Goal: Task Accomplishment & Management: Manage account settings

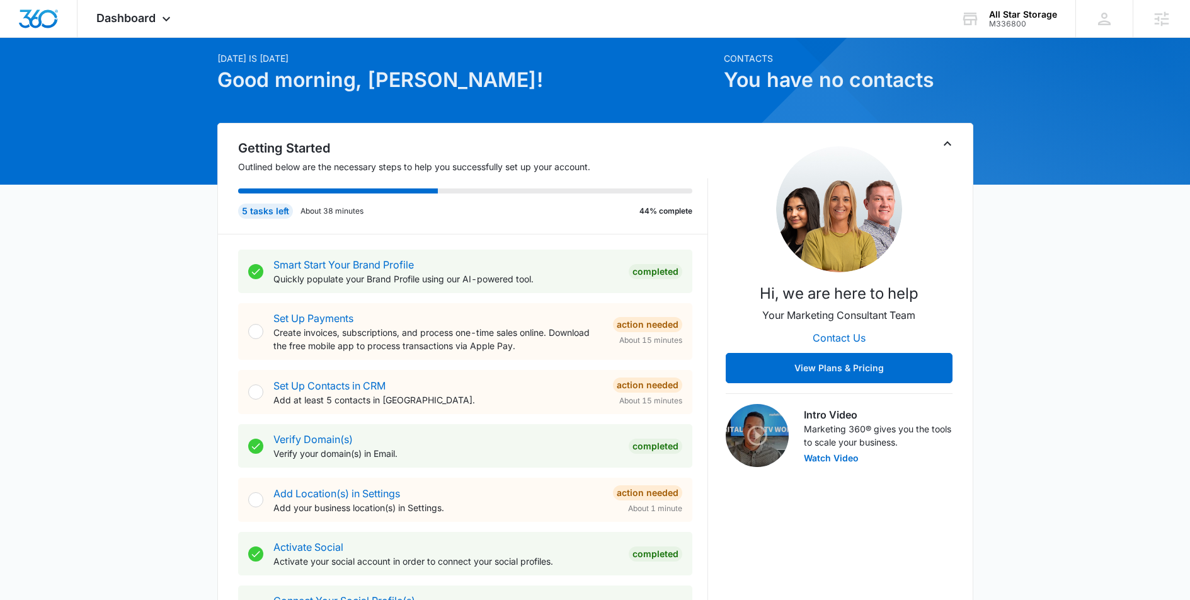
scroll to position [228, 0]
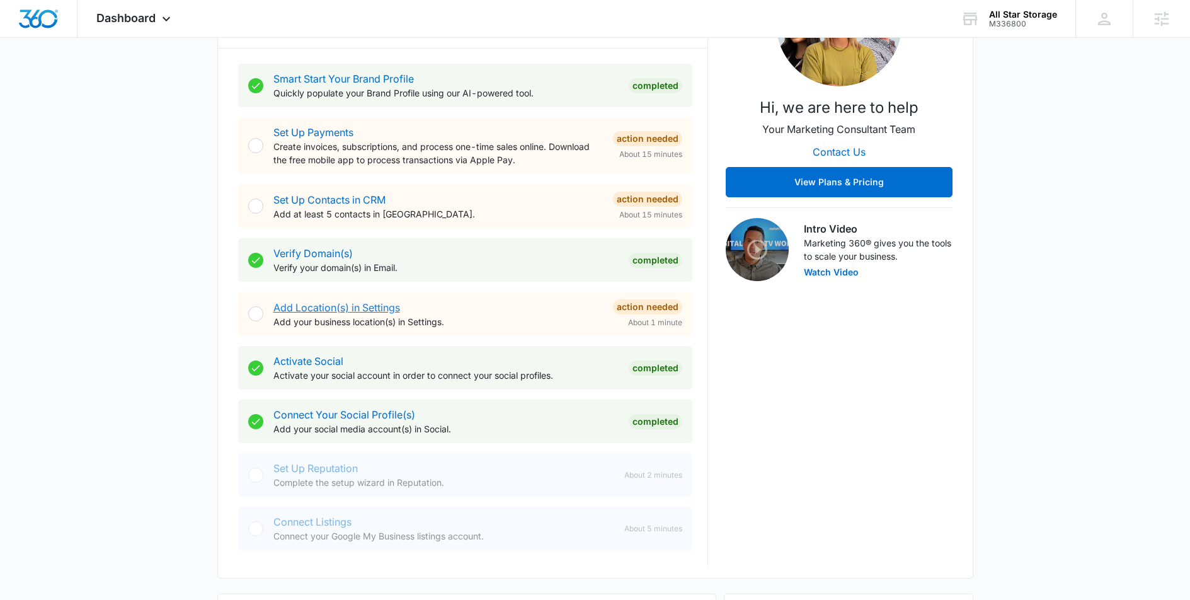
click at [363, 306] on link "Add Location(s) in Settings" at bounding box center [336, 307] width 127 height 13
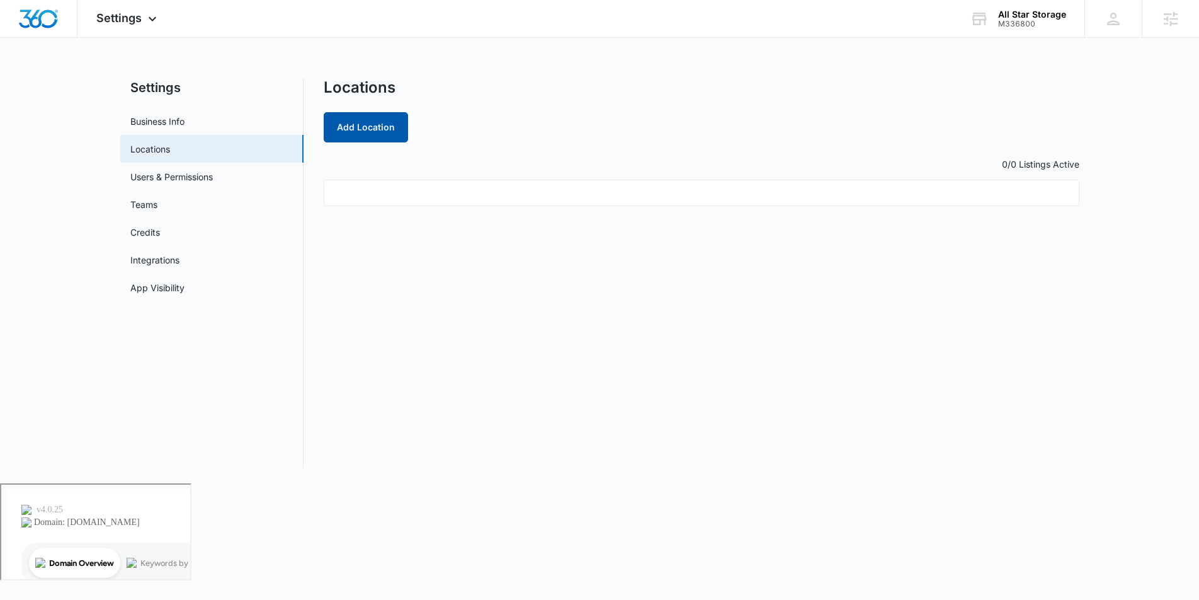
click at [367, 132] on button "Add Location" at bounding box center [366, 127] width 84 height 30
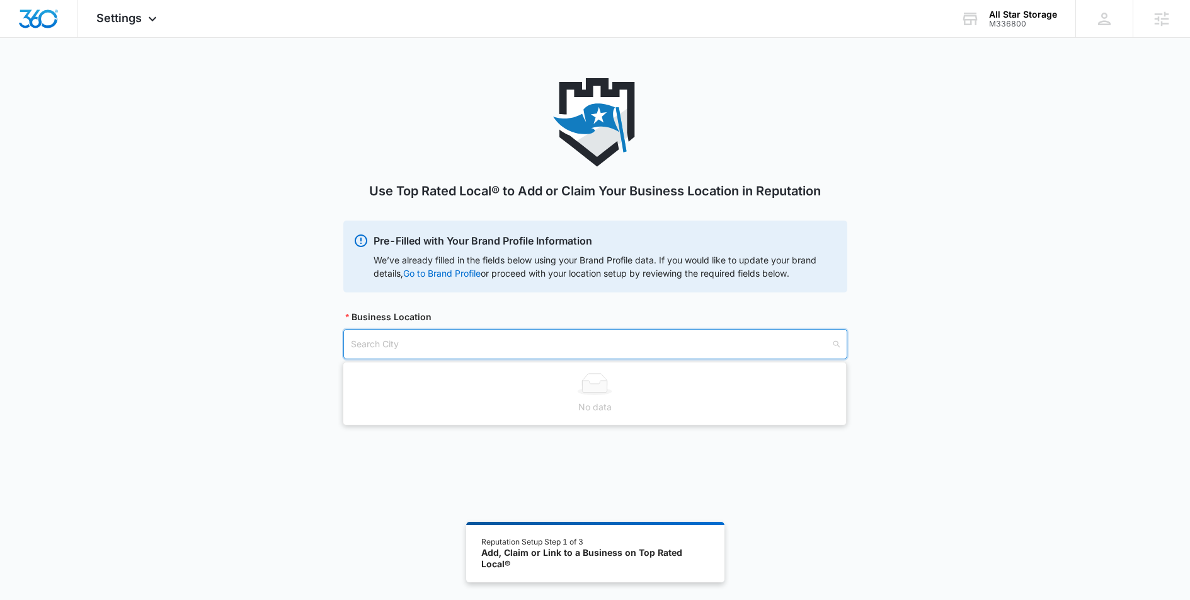
click at [414, 350] on input "search" at bounding box center [591, 343] width 480 height 29
type input "[US_STATE]"
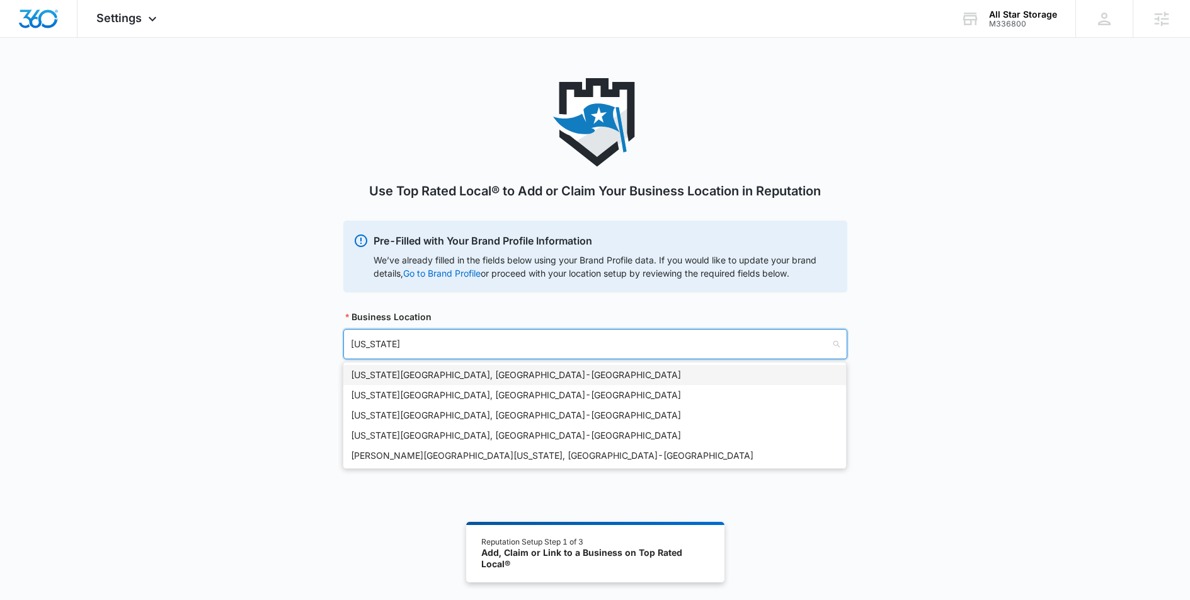
click at [464, 374] on div "[US_STATE][GEOGRAPHIC_DATA], [GEOGRAPHIC_DATA] - [GEOGRAPHIC_DATA]" at bounding box center [595, 375] width 488 height 14
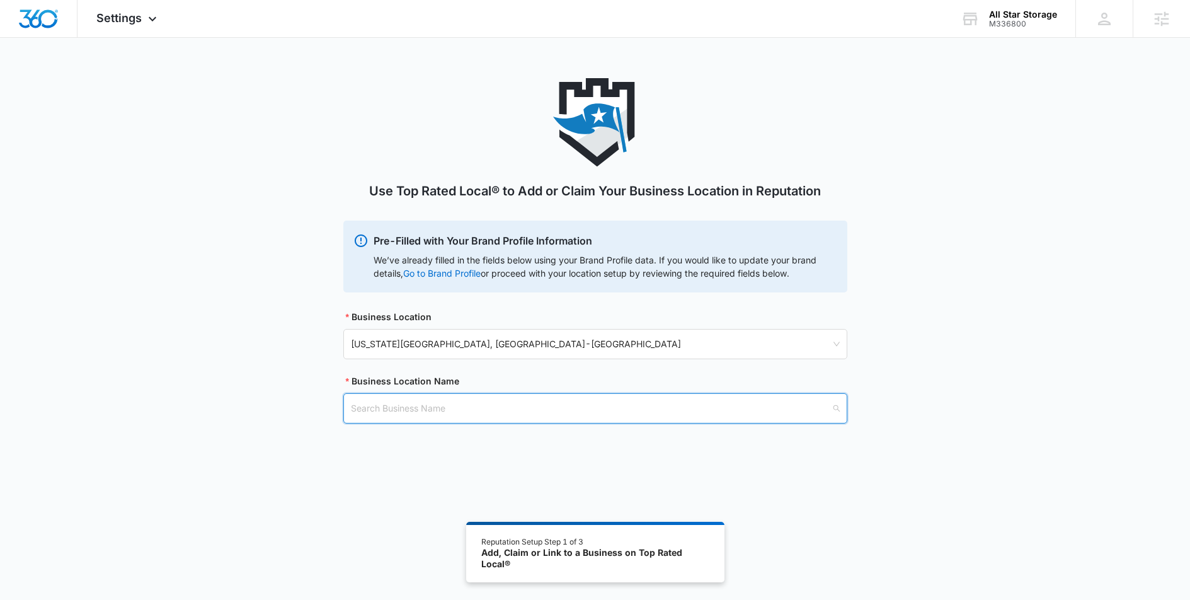
click at [373, 408] on input "search" at bounding box center [591, 408] width 480 height 29
type input "All-star"
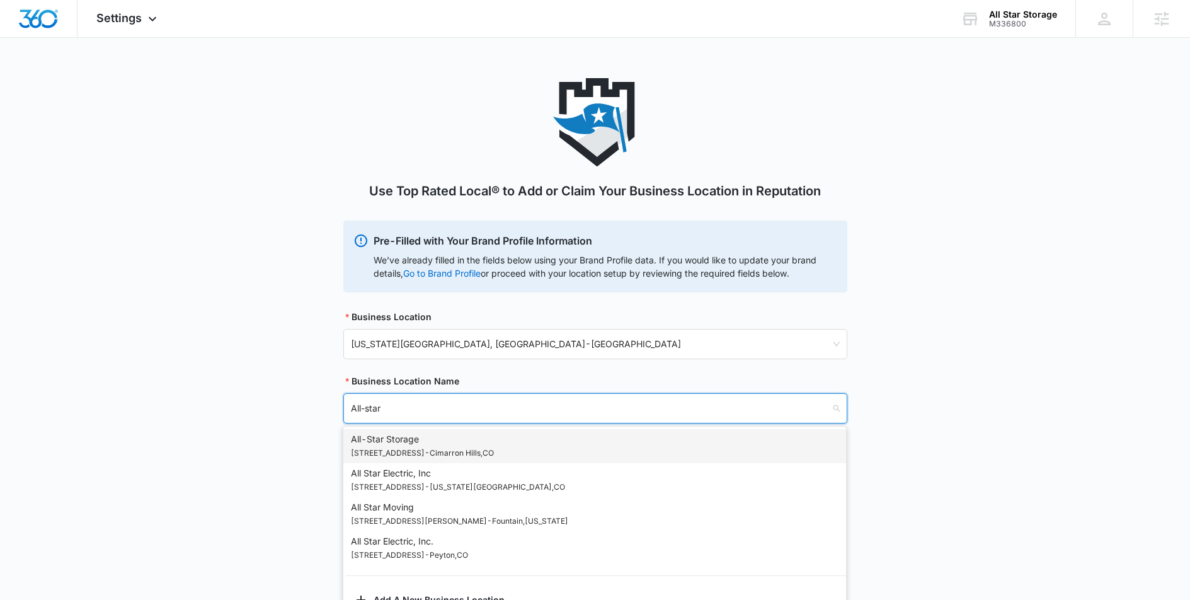
click at [445, 450] on p "2370 N Powers Blvd - Cimarron Hills , CO" at bounding box center [422, 453] width 143 height 14
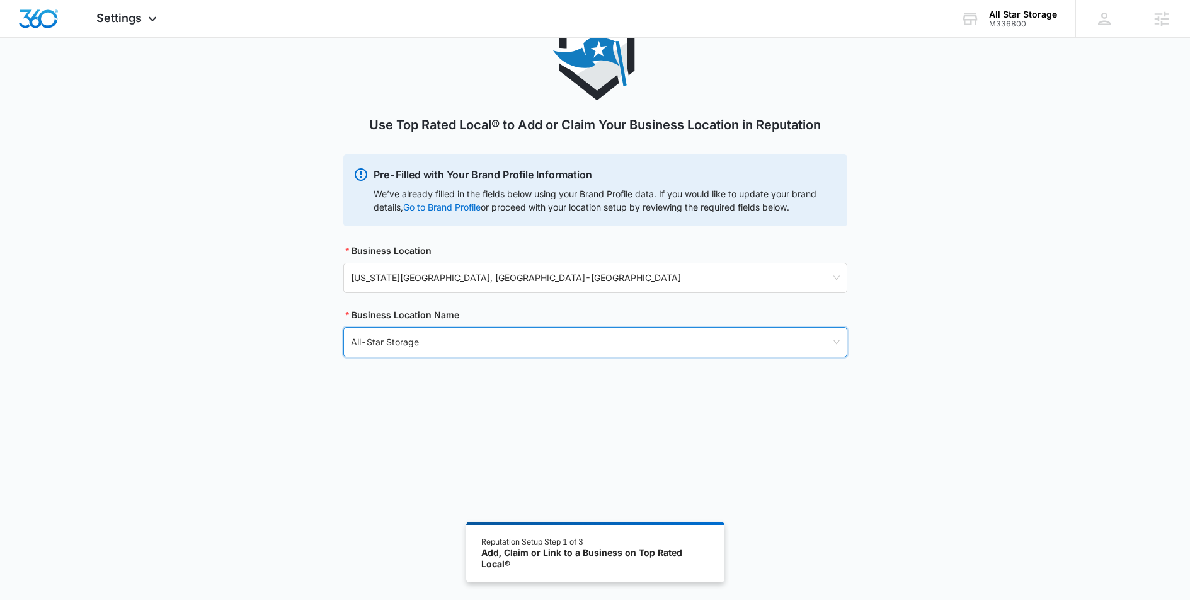
scroll to position [69, 0]
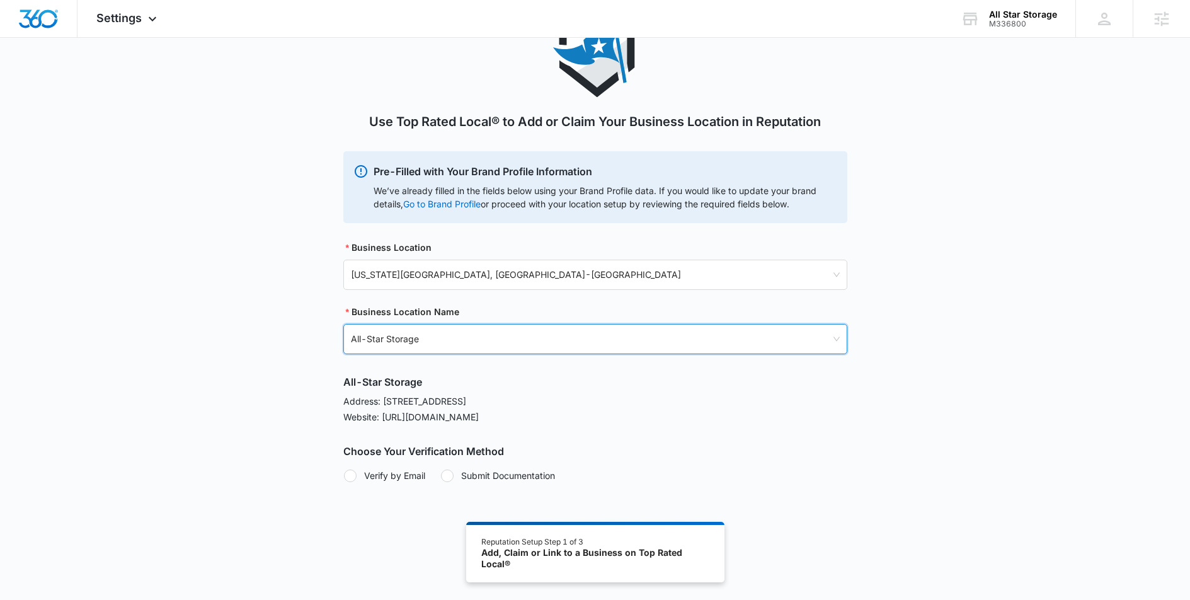
click at [510, 421] on p "Website: http://www.allstarstorageco.com/" at bounding box center [595, 416] width 504 height 13
drag, startPoint x: 521, startPoint y: 416, endPoint x: 405, endPoint y: 416, distance: 115.9
click at [405, 416] on p "Website: http://www.allstarstorageco.com/" at bounding box center [595, 416] width 504 height 13
click at [476, 408] on div "All-Star Storage Address: 2370 N Powers Blvd, Cimarron Hills, CO 80915 Website:…" at bounding box center [595, 428] width 504 height 108
click at [366, 398] on p "Address: 2370 N Powers Blvd, Cimarron Hills, CO 80915" at bounding box center [595, 400] width 504 height 13
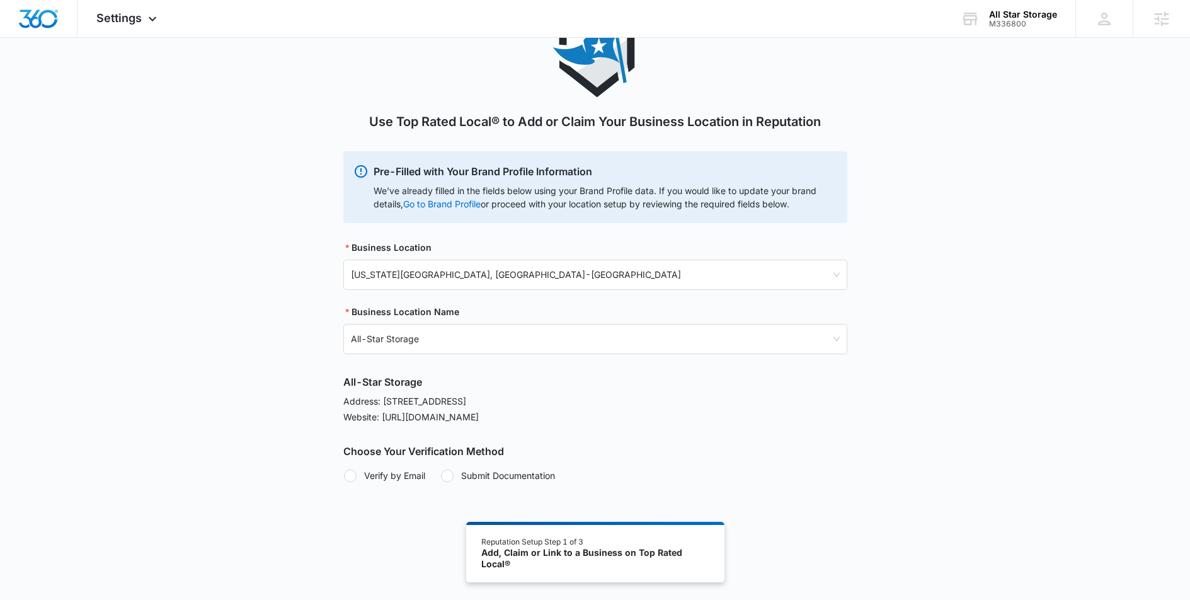
click at [353, 403] on p "Address: 2370 N Powers Blvd, Cimarron Hills, CO 80915" at bounding box center [595, 400] width 504 height 13
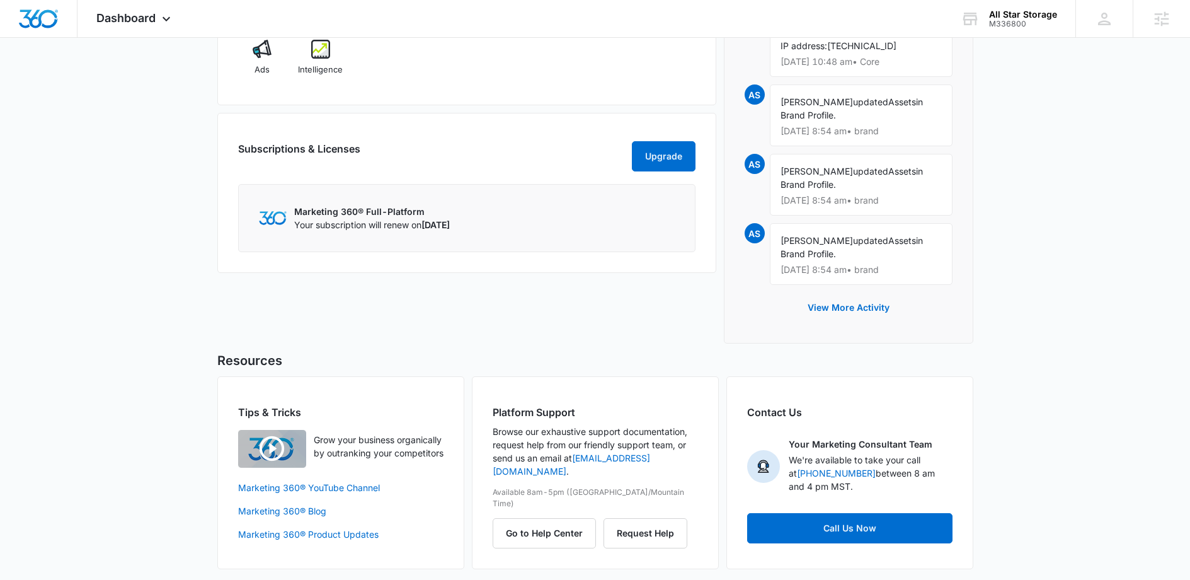
scroll to position [905, 0]
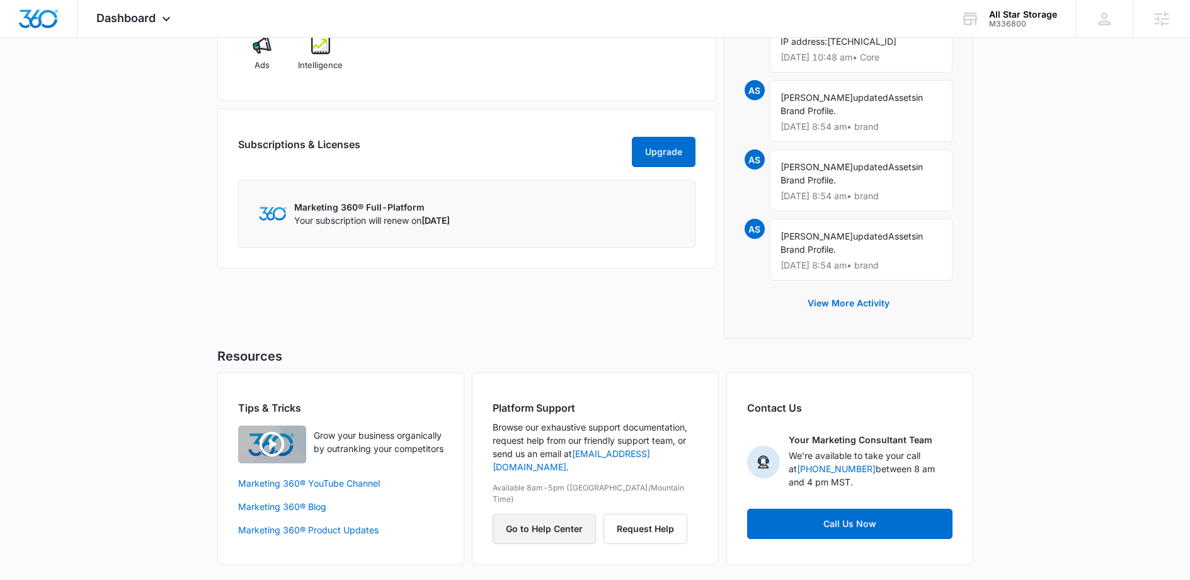
click at [573, 513] on button "Go to Help Center" at bounding box center [544, 528] width 103 height 30
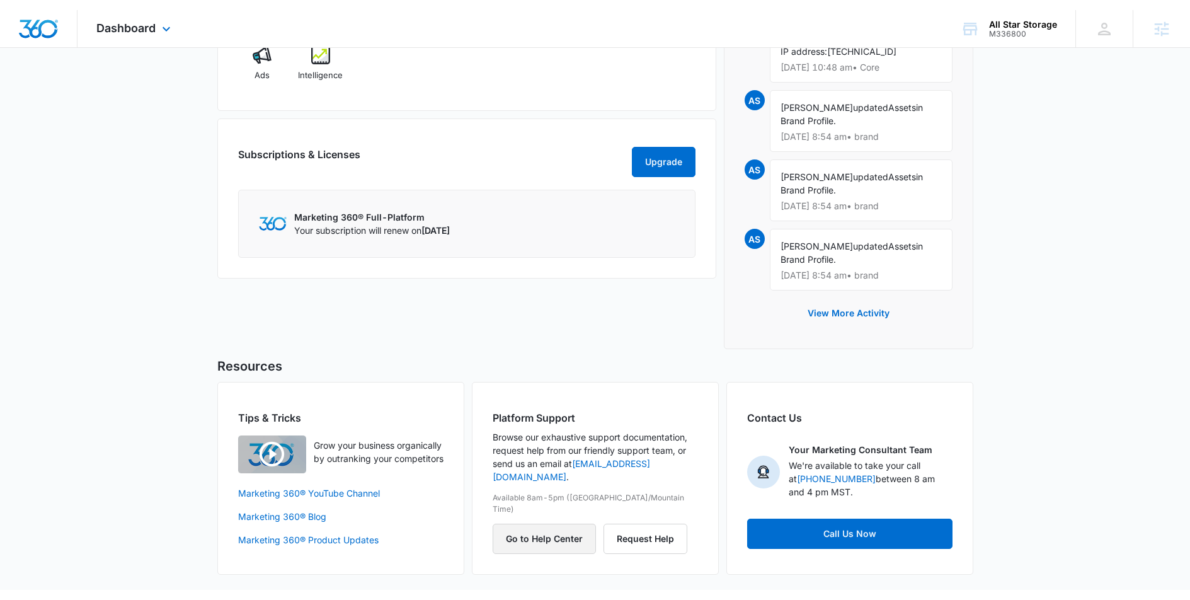
scroll to position [885, 0]
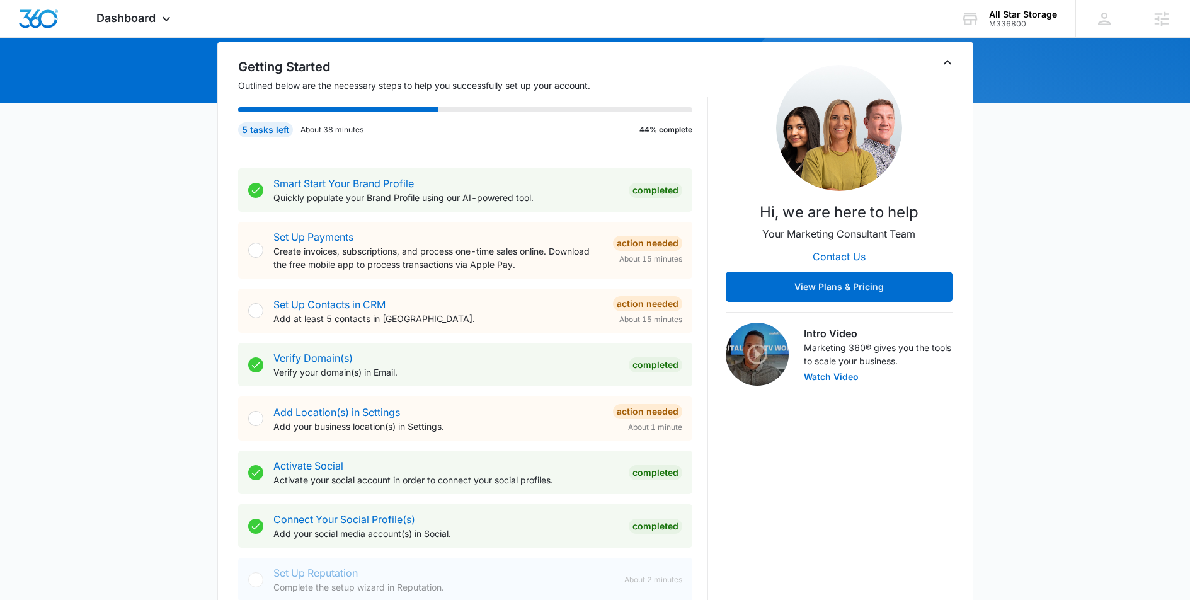
scroll to position [160, 0]
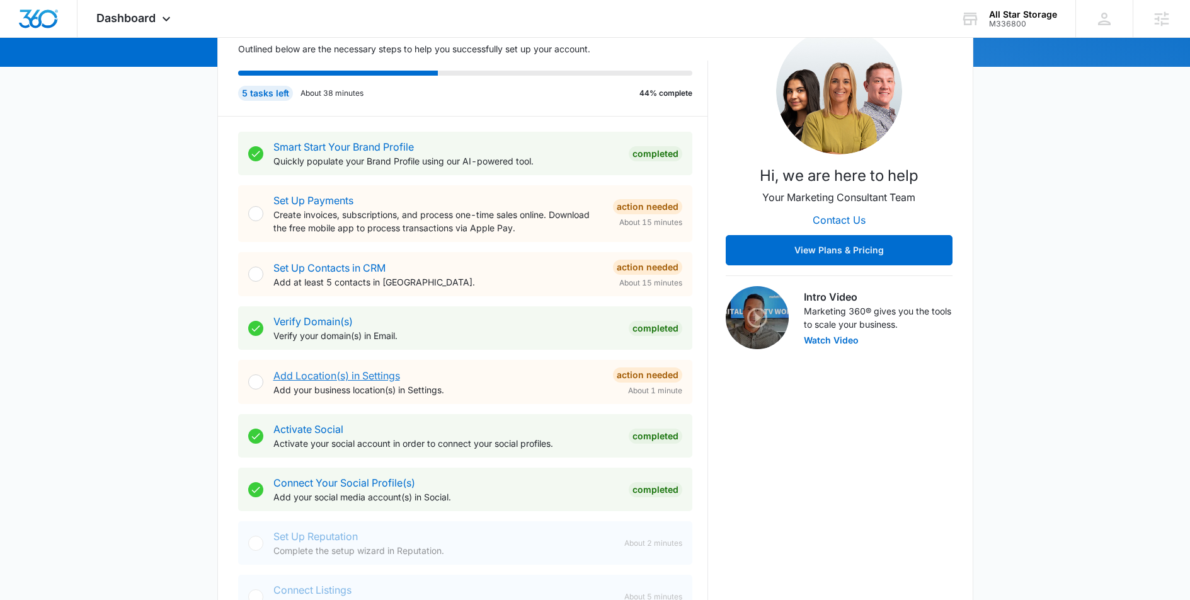
click at [348, 372] on link "Add Location(s) in Settings" at bounding box center [336, 375] width 127 height 13
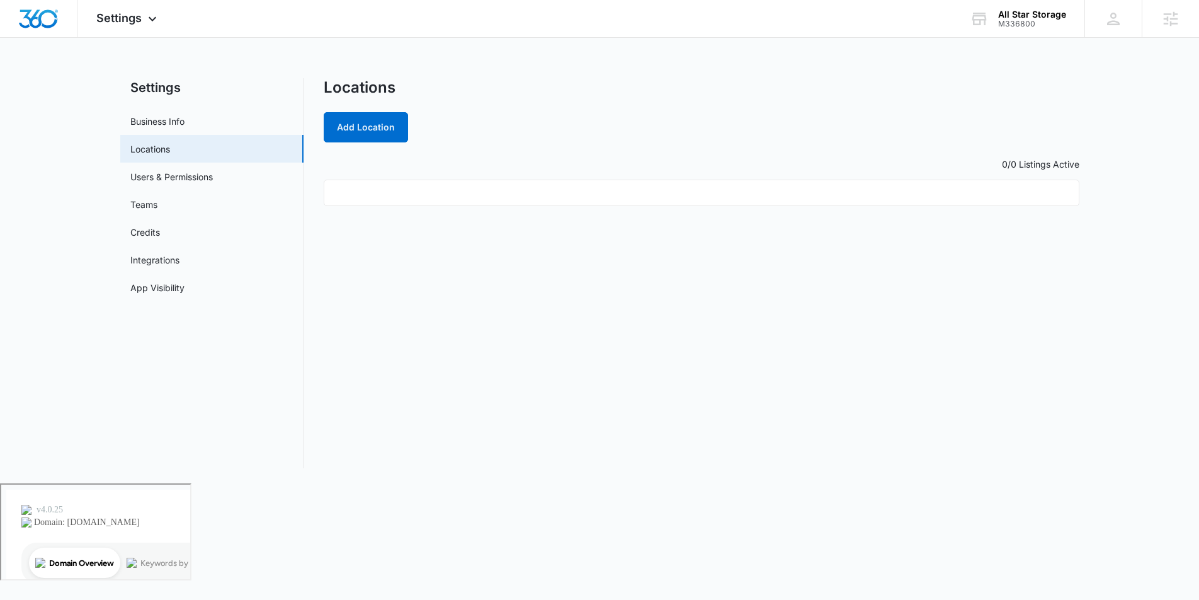
click at [455, 197] on ul at bounding box center [702, 193] width 756 height 26
click at [348, 115] on button "Add Location" at bounding box center [366, 127] width 84 height 30
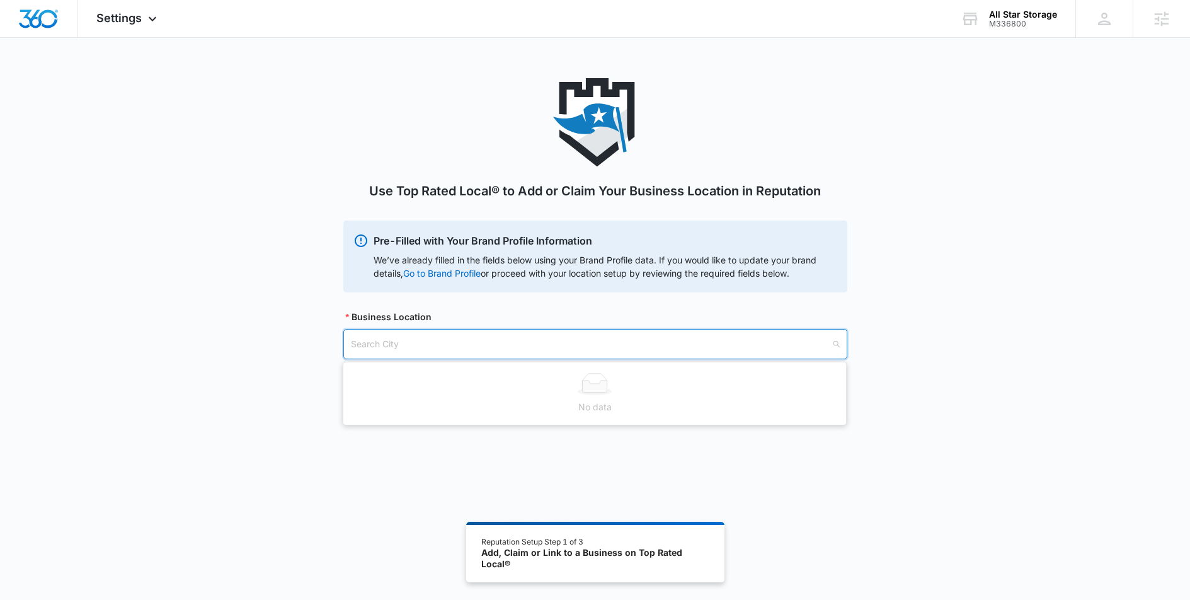
click at [438, 351] on input "search" at bounding box center [591, 343] width 480 height 29
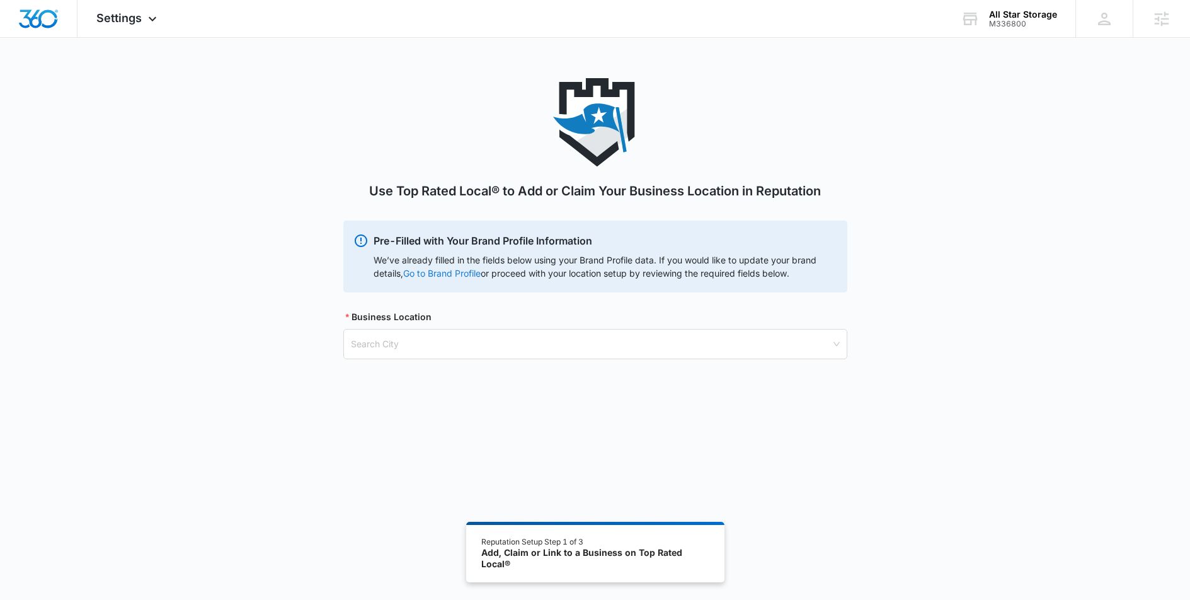
click at [0, 0] on link "Go to Brand Profile" at bounding box center [0, 0] width 0 height 0
click at [379, 339] on input "search" at bounding box center [591, 343] width 480 height 29
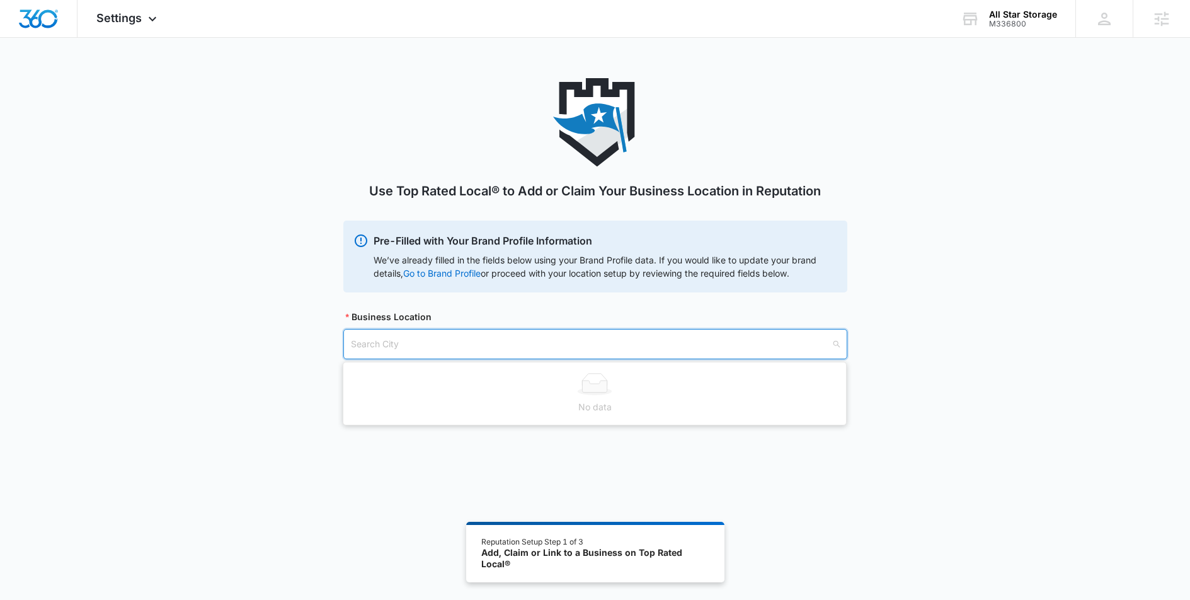
type input "c"
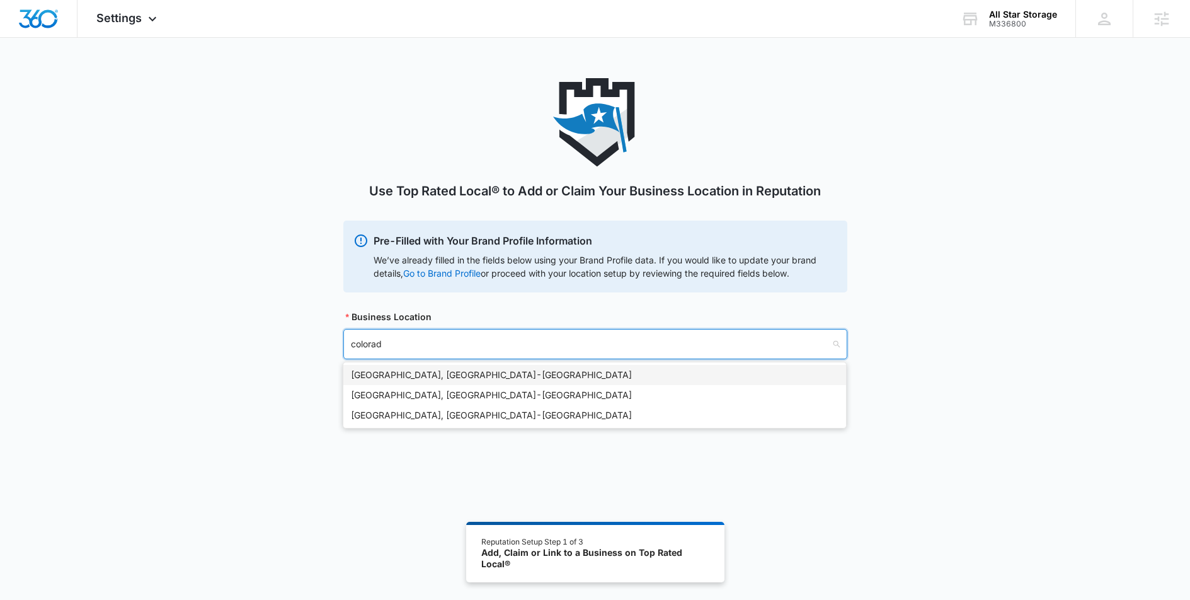
type input "colorado"
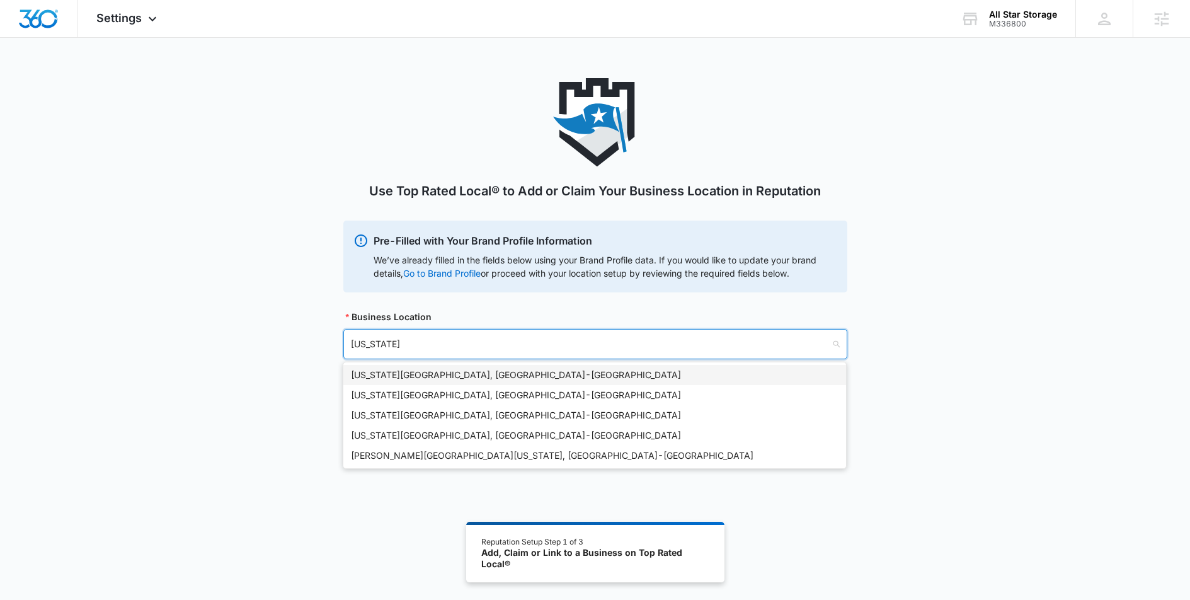
click at [413, 376] on div "Colorado Springs, CO - USA" at bounding box center [595, 375] width 488 height 14
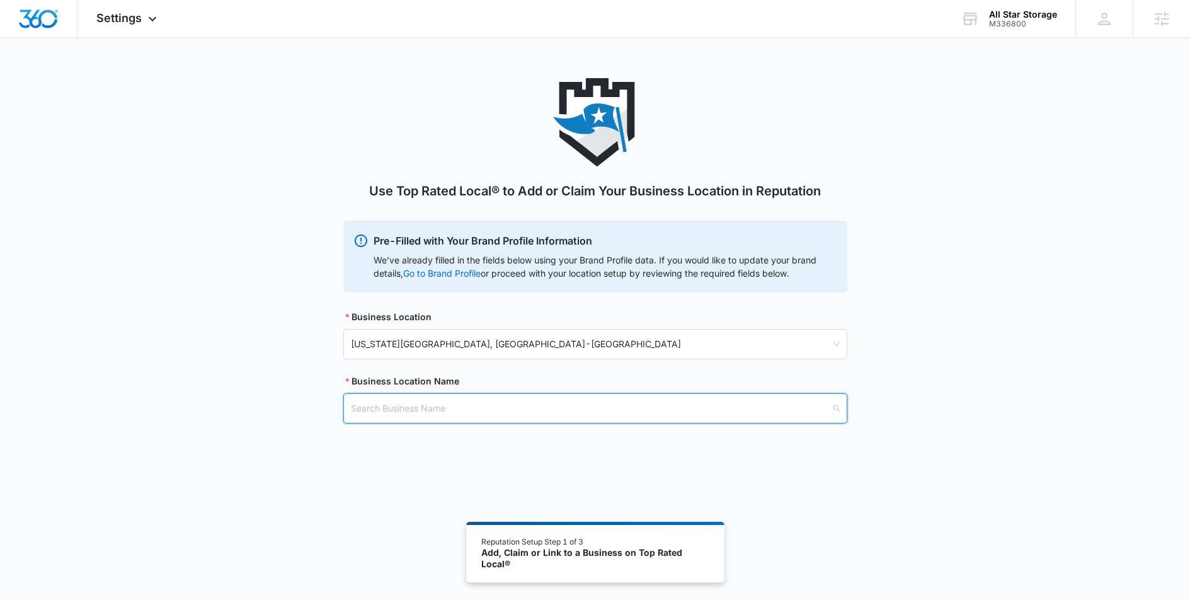
click at [452, 403] on input "search" at bounding box center [591, 408] width 480 height 29
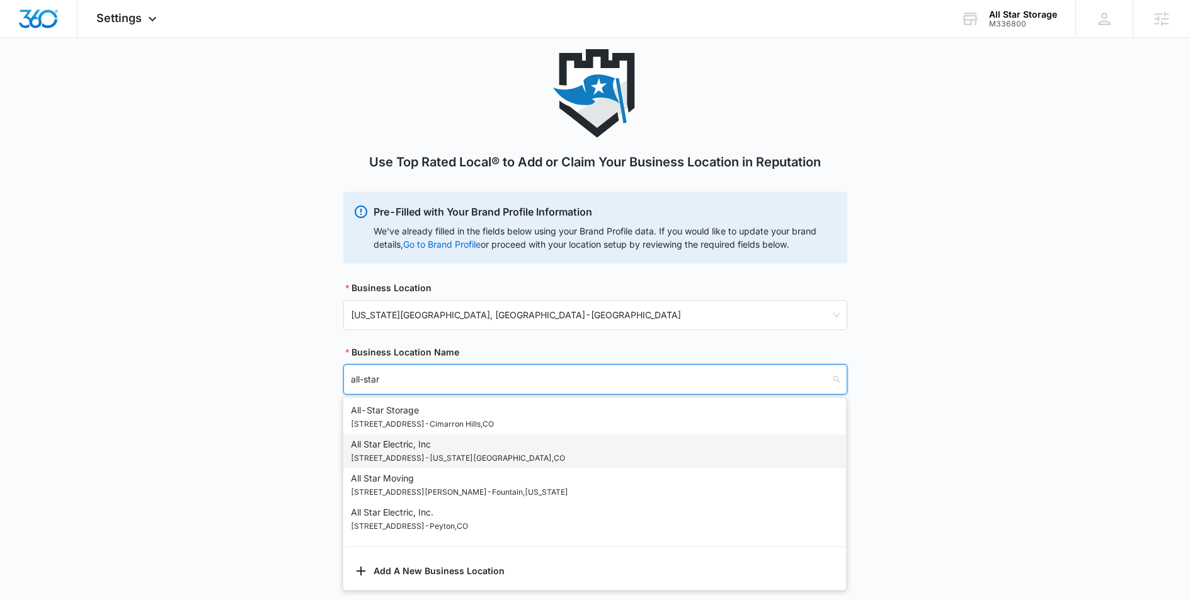
scroll to position [69, 0]
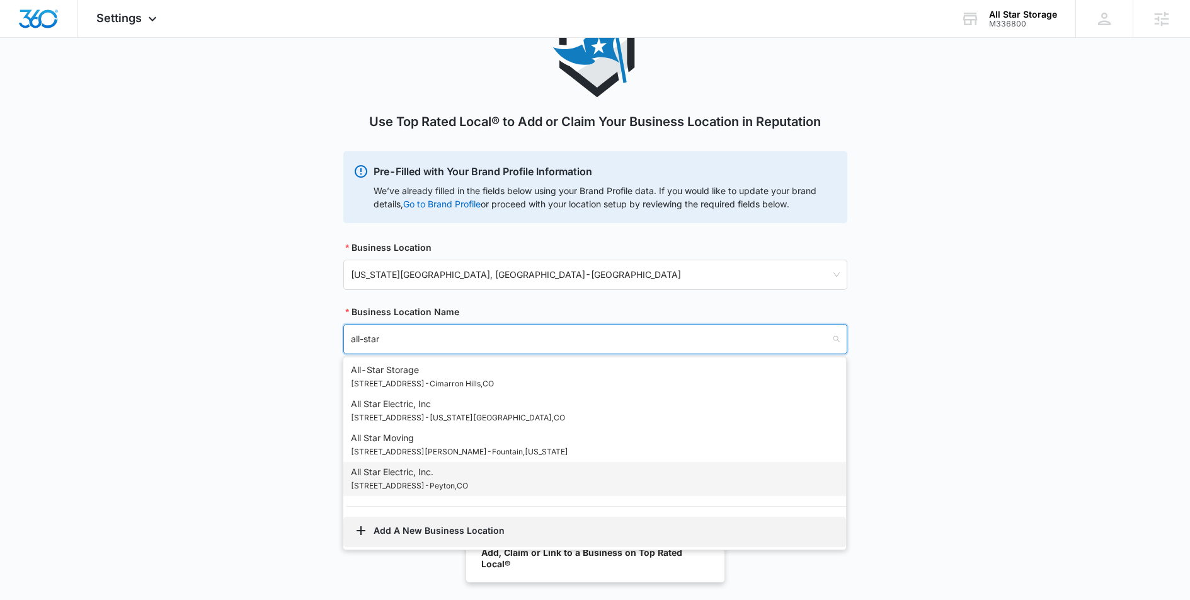
type input "all-star"
click at [462, 524] on button "Add A New Business Location" at bounding box center [594, 532] width 503 height 30
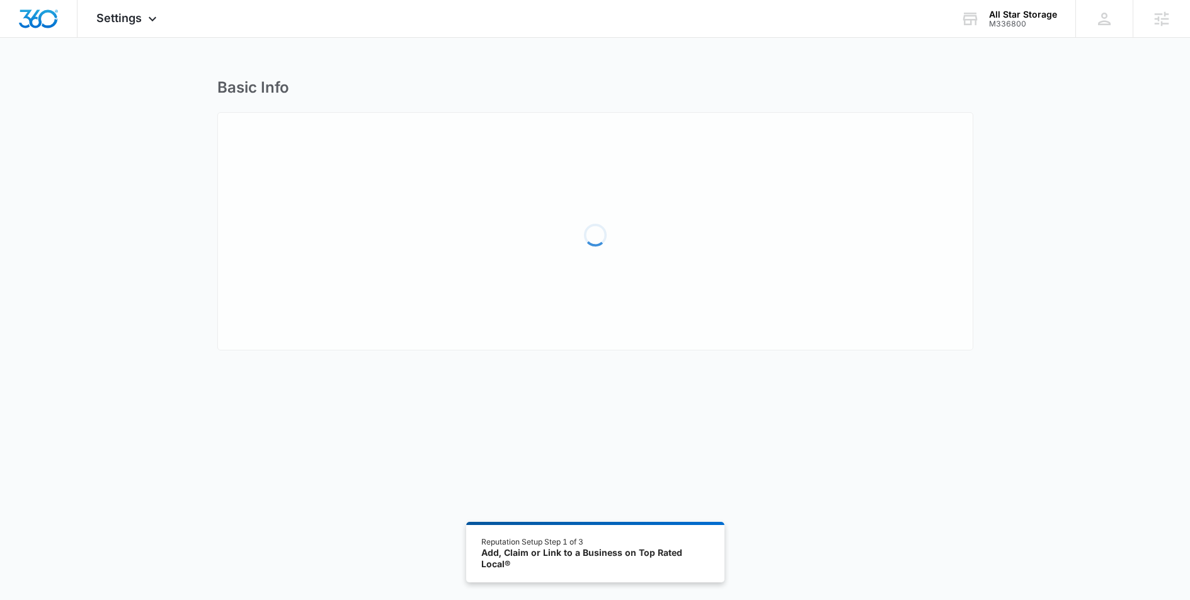
select select "Colorado"
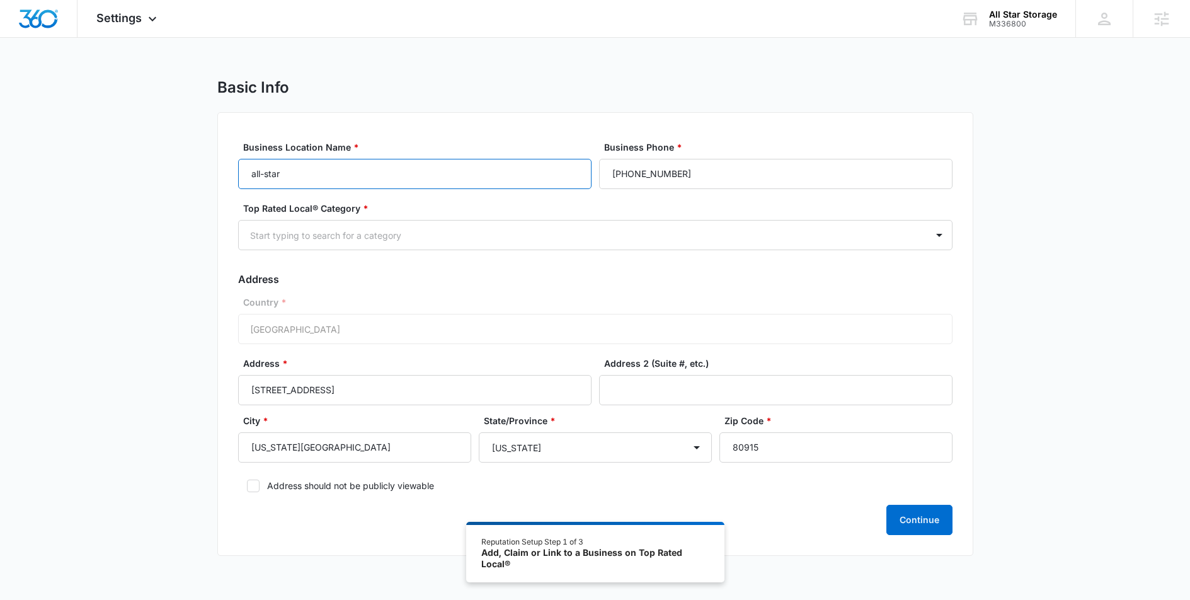
drag, startPoint x: 314, startPoint y: 164, endPoint x: 247, endPoint y: 159, distance: 66.9
click at [247, 159] on input "all-star" at bounding box center [414, 174] width 353 height 30
type input "All-Star Storage"
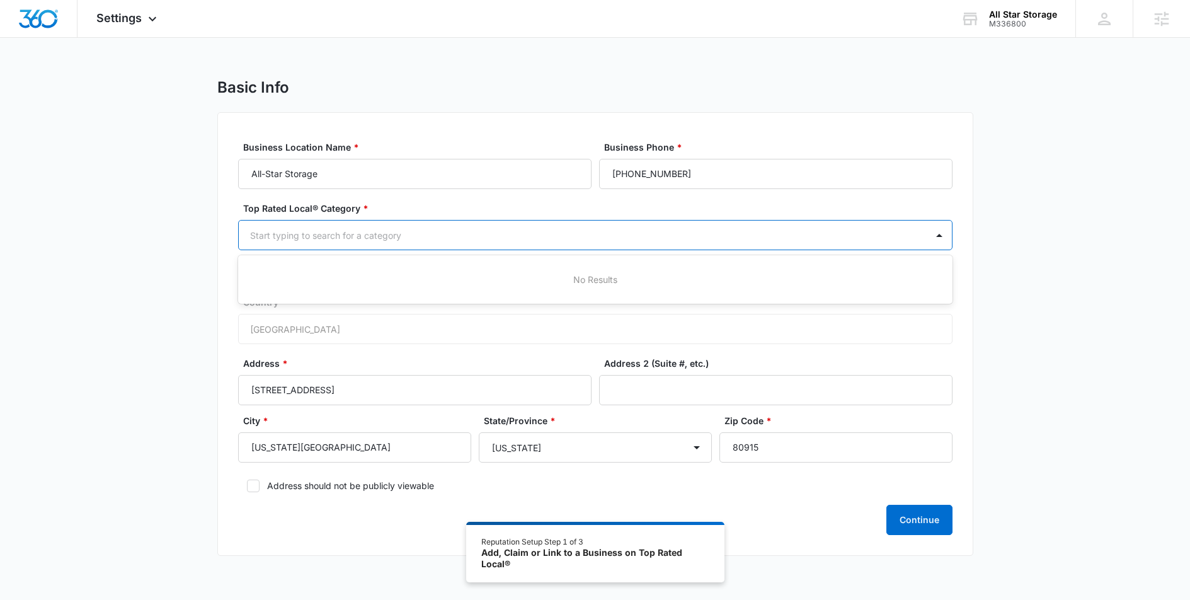
click at [375, 237] on div at bounding box center [580, 235] width 660 height 16
click at [168, 400] on div "Basic Info Business Location Name * All-Star Storage Business Phone * (719) 637…" at bounding box center [595, 324] width 1190 height 493
click at [415, 238] on div at bounding box center [580, 235] width 660 height 16
type input "Storage"
drag, startPoint x: 389, startPoint y: 238, endPoint x: 256, endPoint y: 239, distance: 132.3
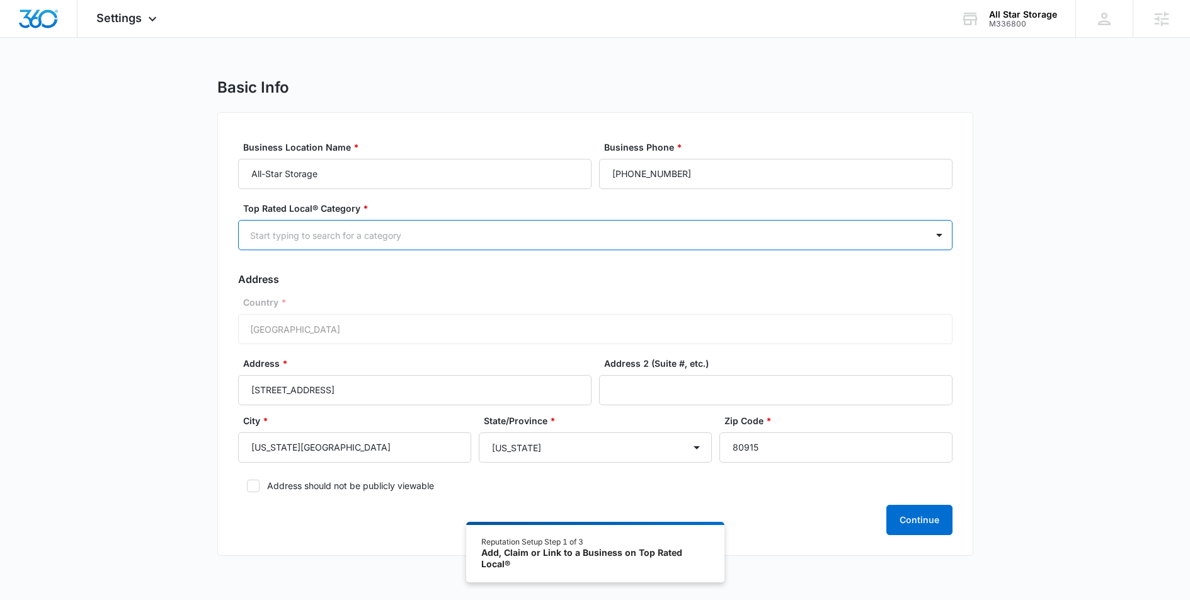
click at [256, 239] on div at bounding box center [580, 235] width 660 height 16
click at [585, 233] on div at bounding box center [580, 235] width 660 height 16
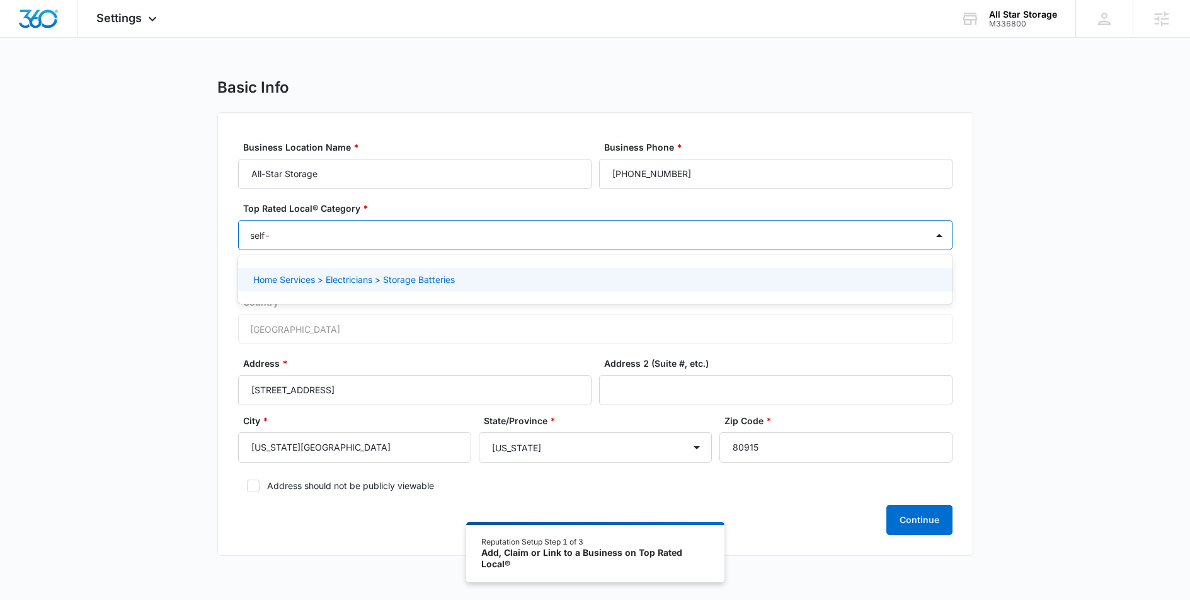
type input "self"
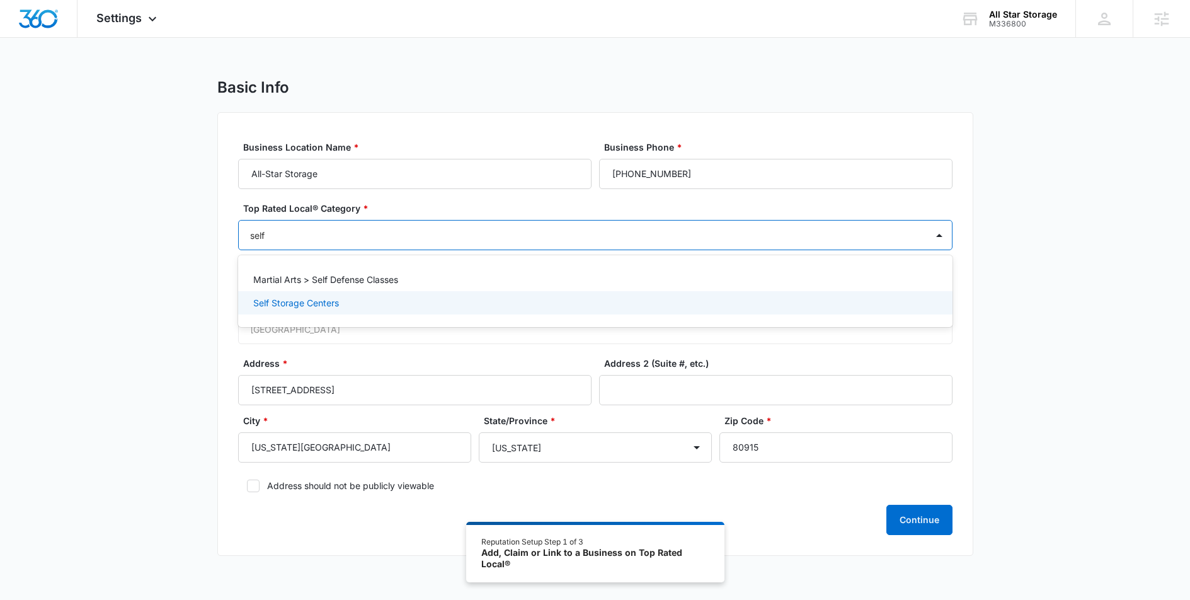
click at [425, 305] on div "Self Storage Centers" at bounding box center [594, 302] width 682 height 13
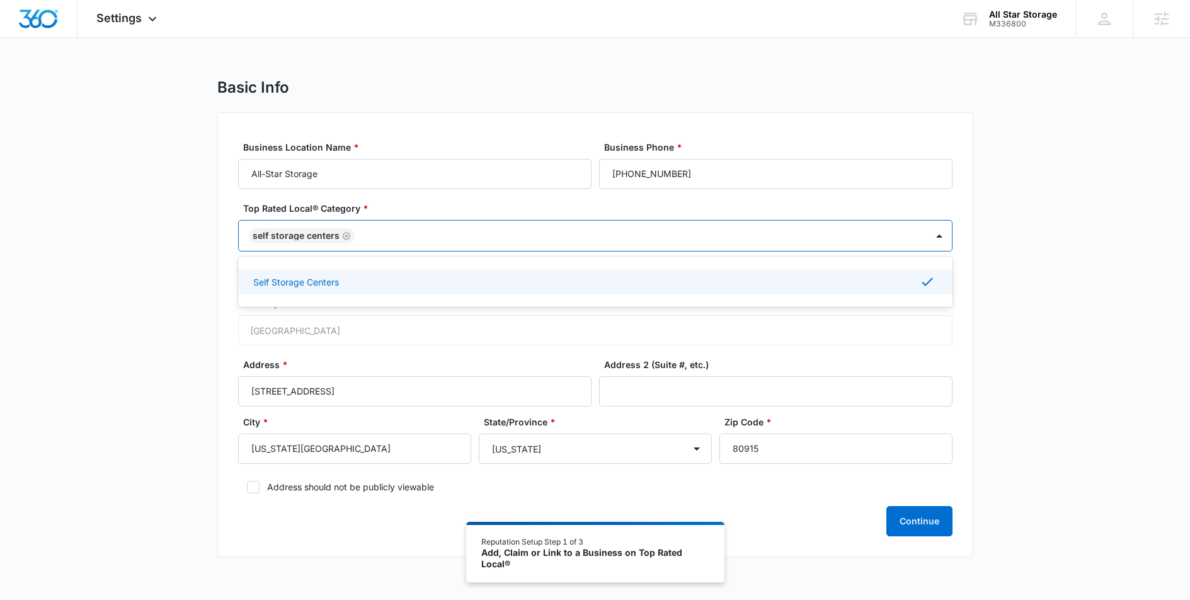
click at [356, 287] on div "Self Storage Centers" at bounding box center [594, 281] width 682 height 15
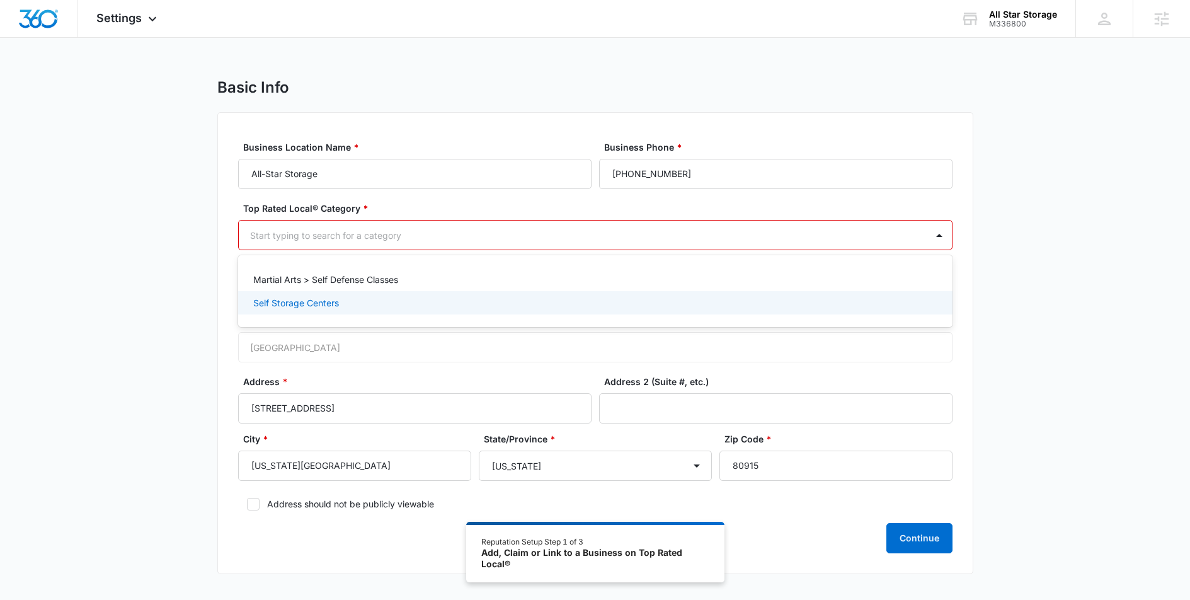
click at [316, 307] on p "Self Storage Centers" at bounding box center [296, 302] width 86 height 13
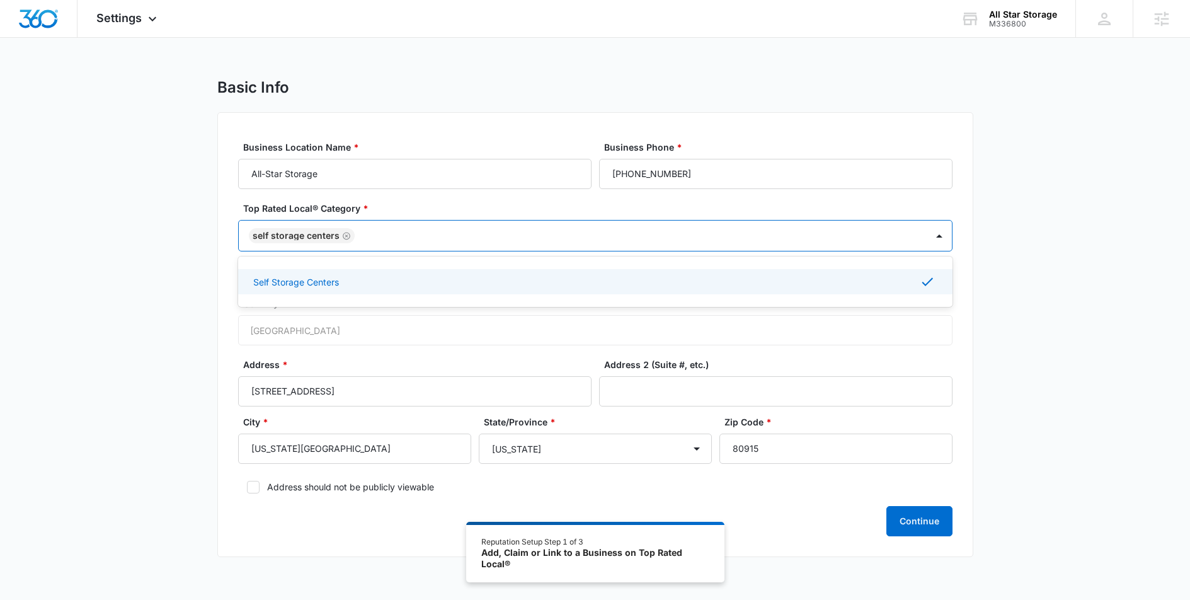
click at [1162, 446] on div "Basic Info Business Location Name * All-Star Storage Business Phone * (719) 637…" at bounding box center [595, 325] width 1190 height 494
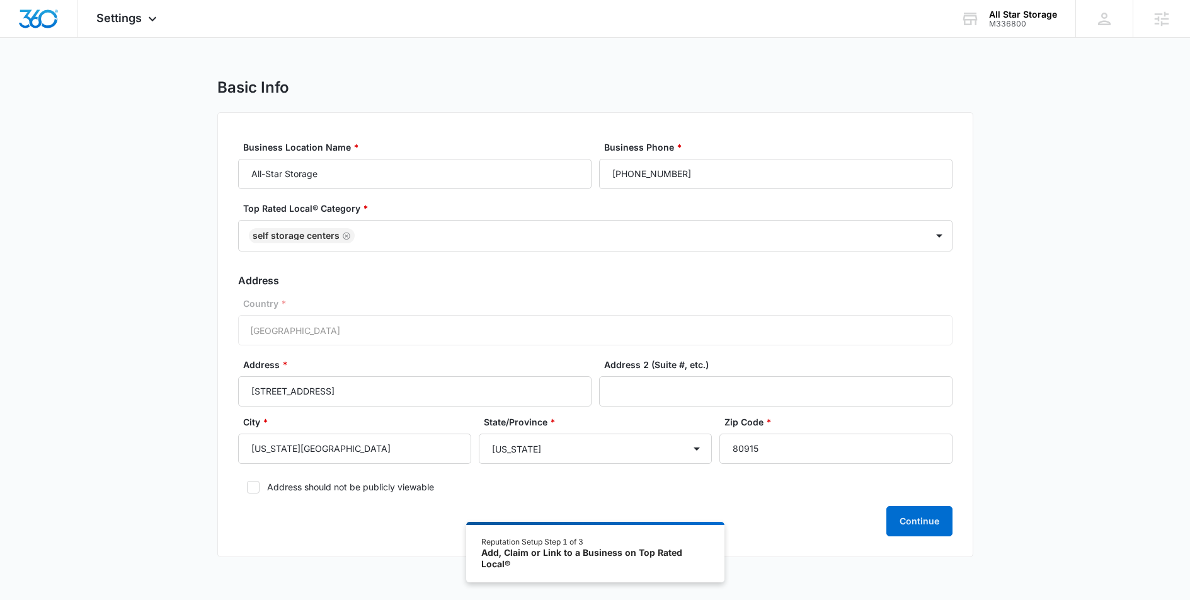
click at [395, 328] on div "Country * United States of America" at bounding box center [595, 321] width 714 height 49
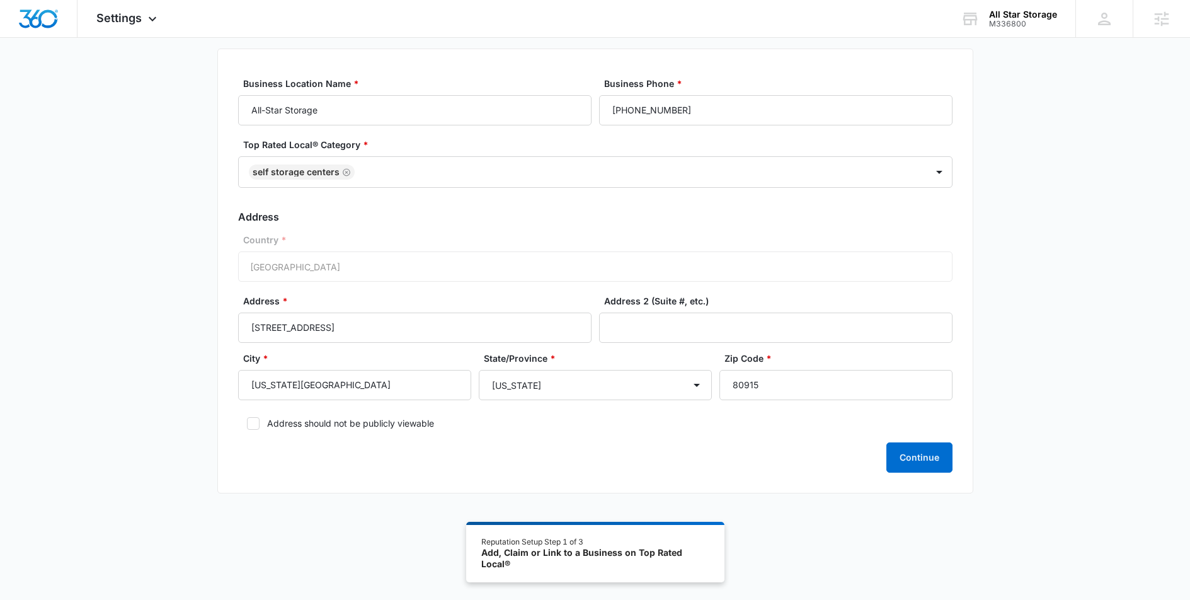
scroll to position [69, 0]
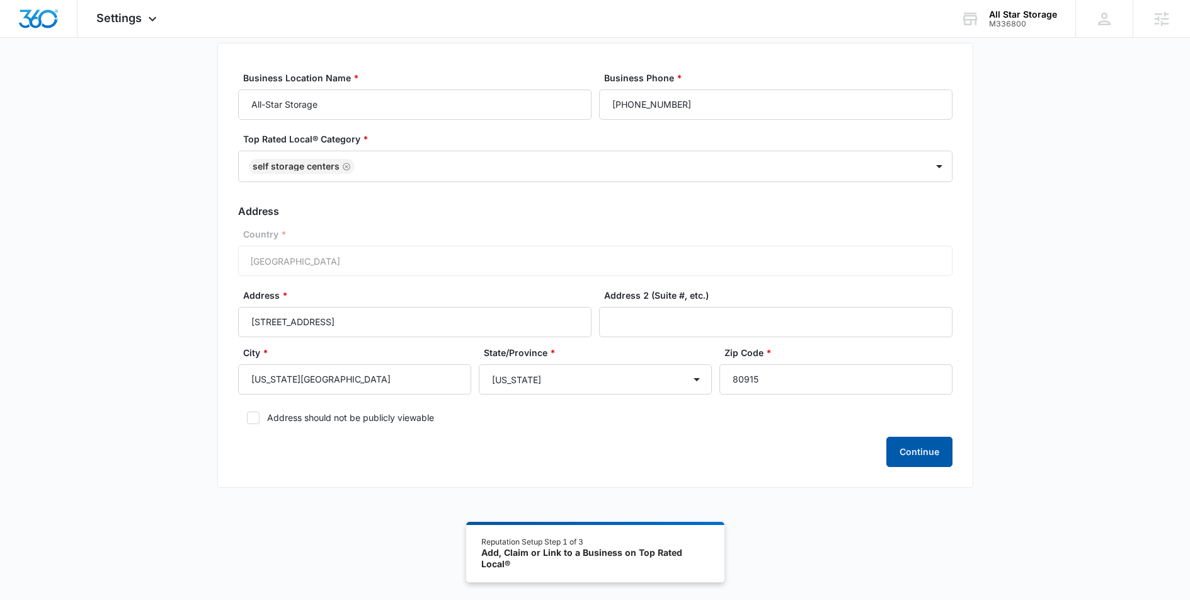
drag, startPoint x: 893, startPoint y: 466, endPoint x: 522, endPoint y: 398, distance: 377.1
click at [522, 398] on form "Business Location Name * All-Star Storage Business Phone * (719) 637-0411 Top R…" at bounding box center [595, 269] width 714 height 396
click at [917, 460] on button "Continue" at bounding box center [919, 452] width 66 height 30
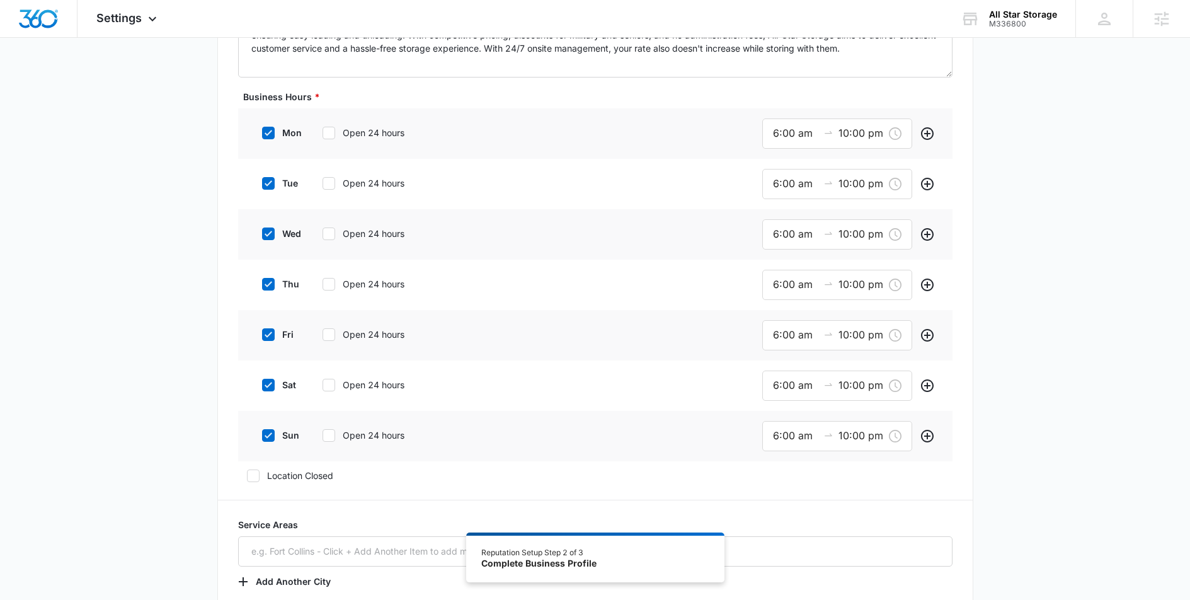
scroll to position [397, 0]
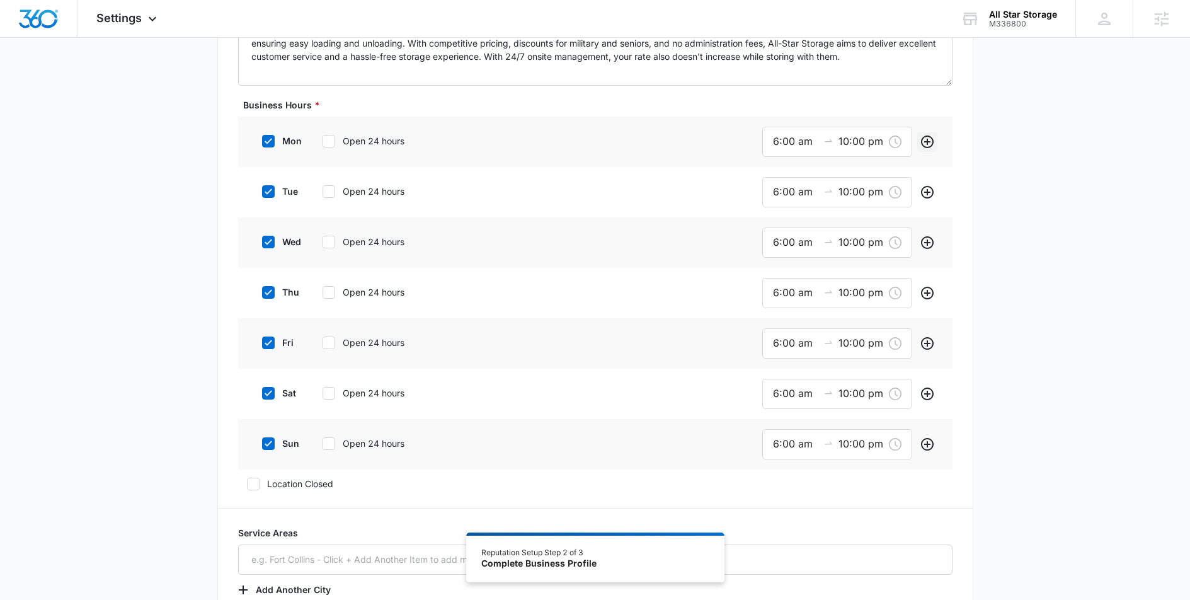
click at [927, 141] on icon "Add" at bounding box center [927, 141] width 13 height 13
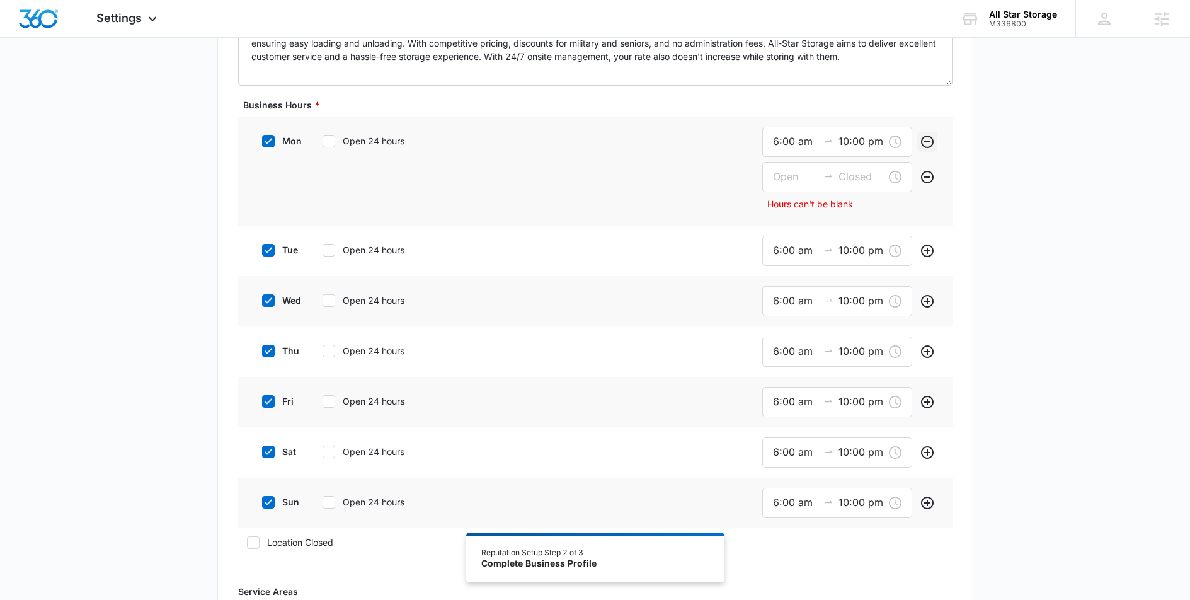
click at [927, 141] on icon "Remove" at bounding box center [927, 141] width 13 height 13
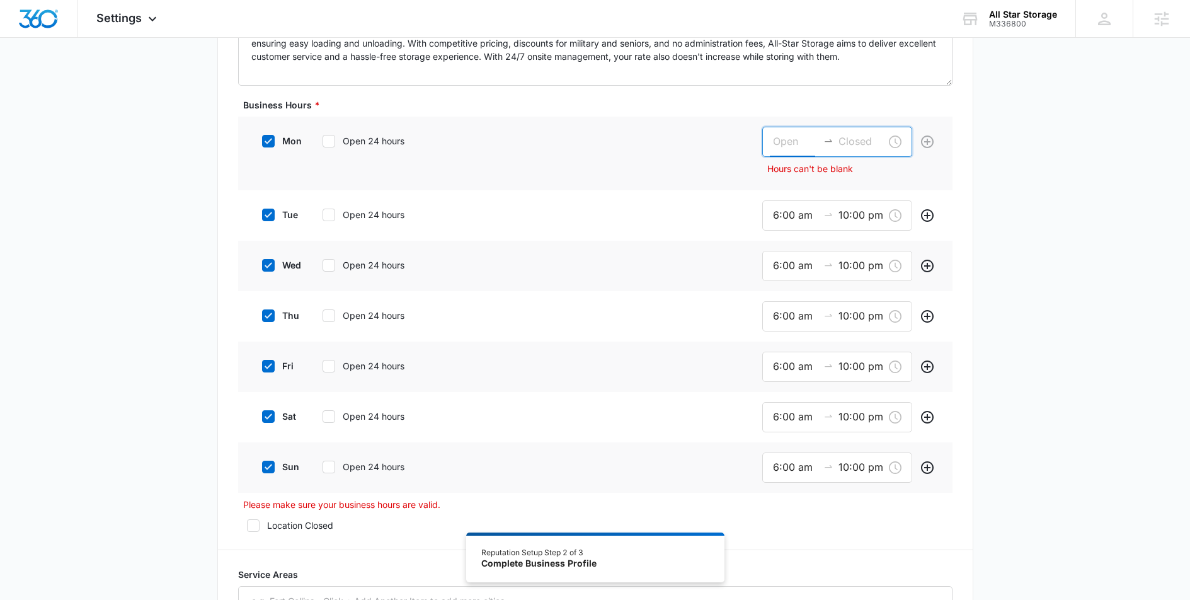
click at [774, 144] on input at bounding box center [795, 142] width 45 height 16
click at [779, 283] on div "06" at bounding box center [779, 282] width 35 height 18
type input "6:00 am"
click at [852, 137] on input at bounding box center [860, 142] width 45 height 16
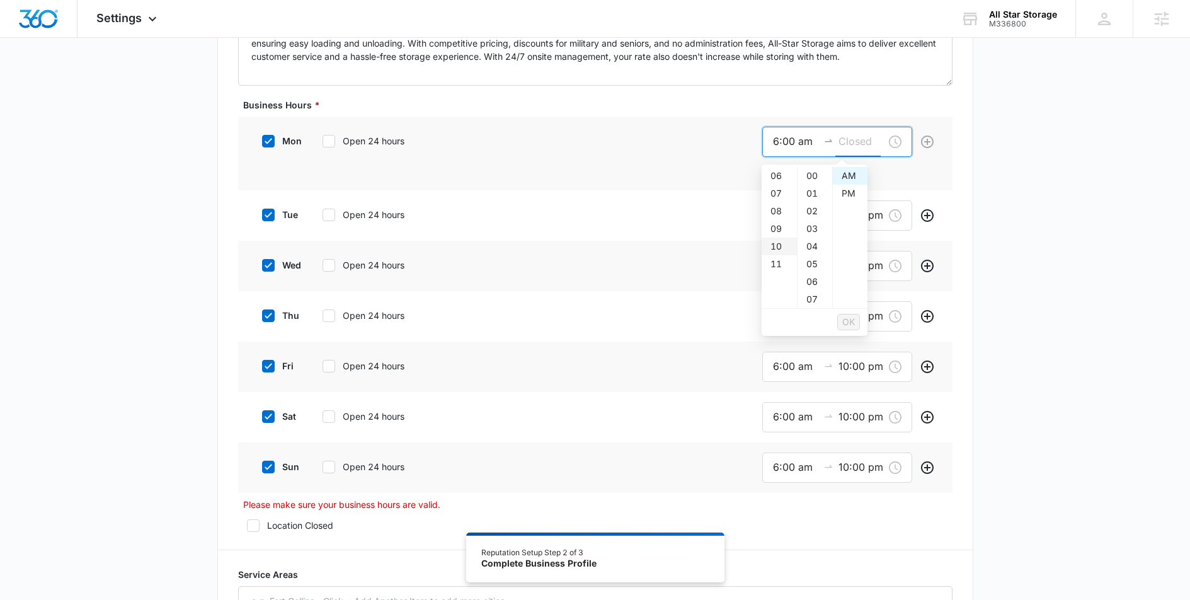
click at [777, 241] on div "10" at bounding box center [779, 246] width 35 height 18
click at [846, 197] on div "PM" at bounding box center [850, 194] width 35 height 18
type input "10:00 pm"
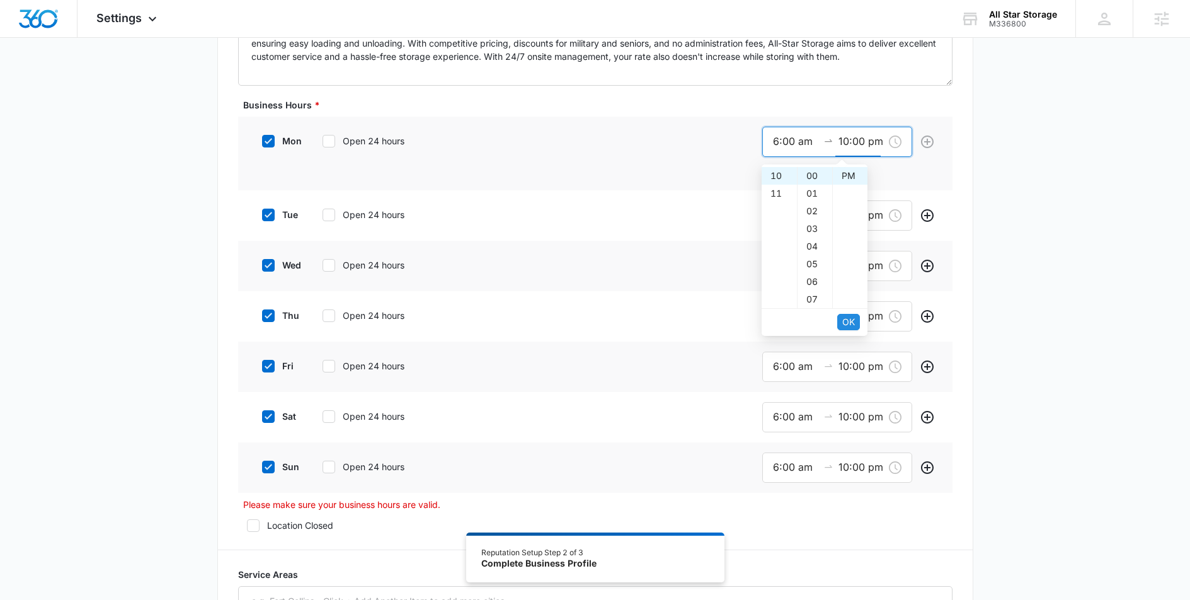
click at [846, 319] on span "OK" at bounding box center [848, 322] width 13 height 14
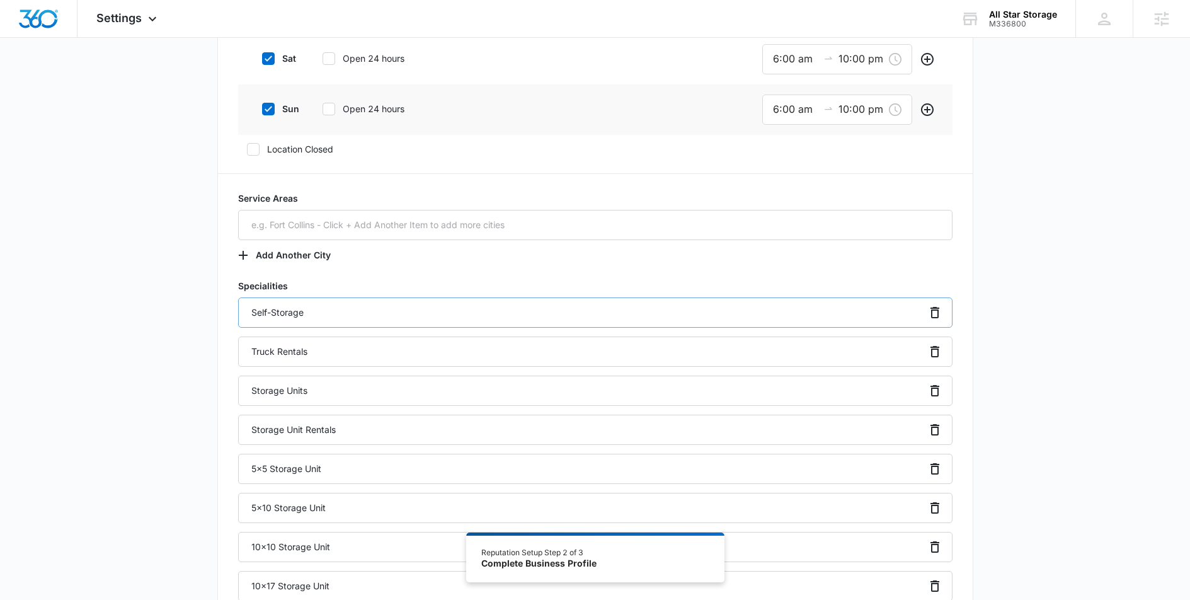
scroll to position [732, 0]
click at [350, 221] on input "text" at bounding box center [595, 224] width 714 height 30
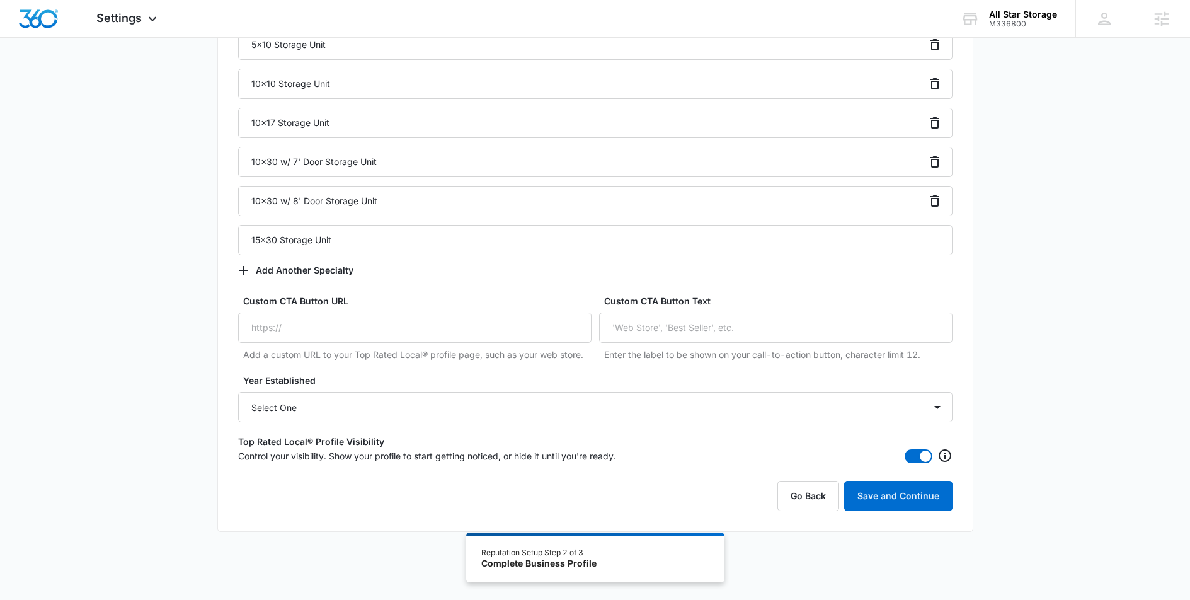
scroll to position [1196, 0]
type input "Colorado Springs, CO"
click at [340, 411] on select "Select One 2025 2024 2023 2022 2021 2020 2019 2018 2017 2016 2015 2014 2013 201…" at bounding box center [595, 406] width 714 height 30
click at [879, 496] on button "Save and Continue" at bounding box center [898, 494] width 108 height 30
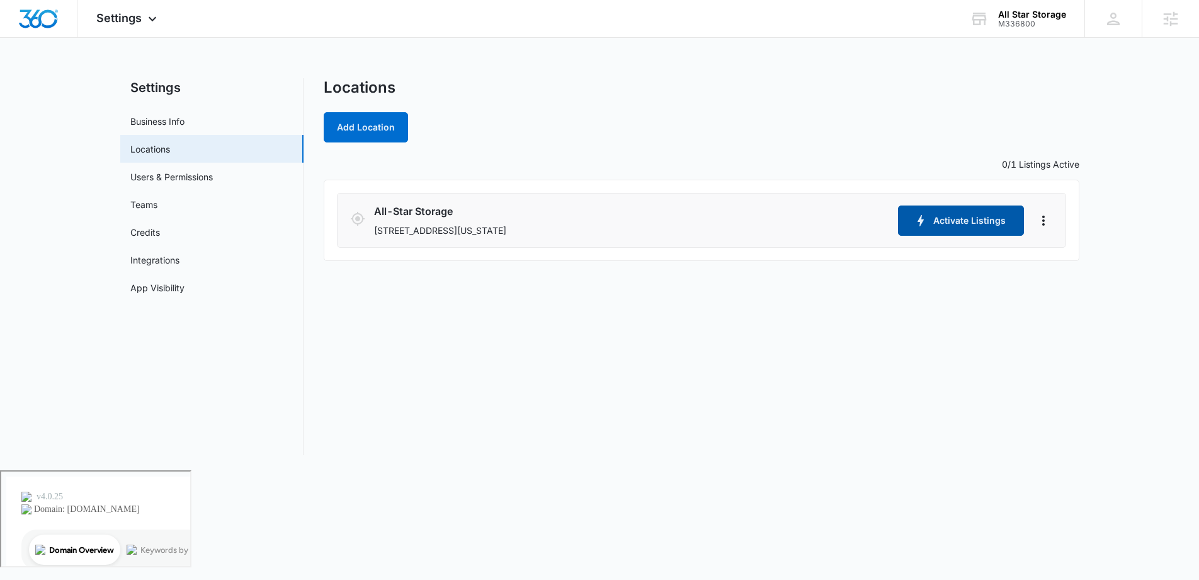
click at [940, 222] on button "Activate Listings" at bounding box center [961, 220] width 126 height 30
click at [139, 25] on div "Settings Apps Reputation Websites Forms CRM Email Social Shop Content Ads Intel…" at bounding box center [127, 18] width 101 height 37
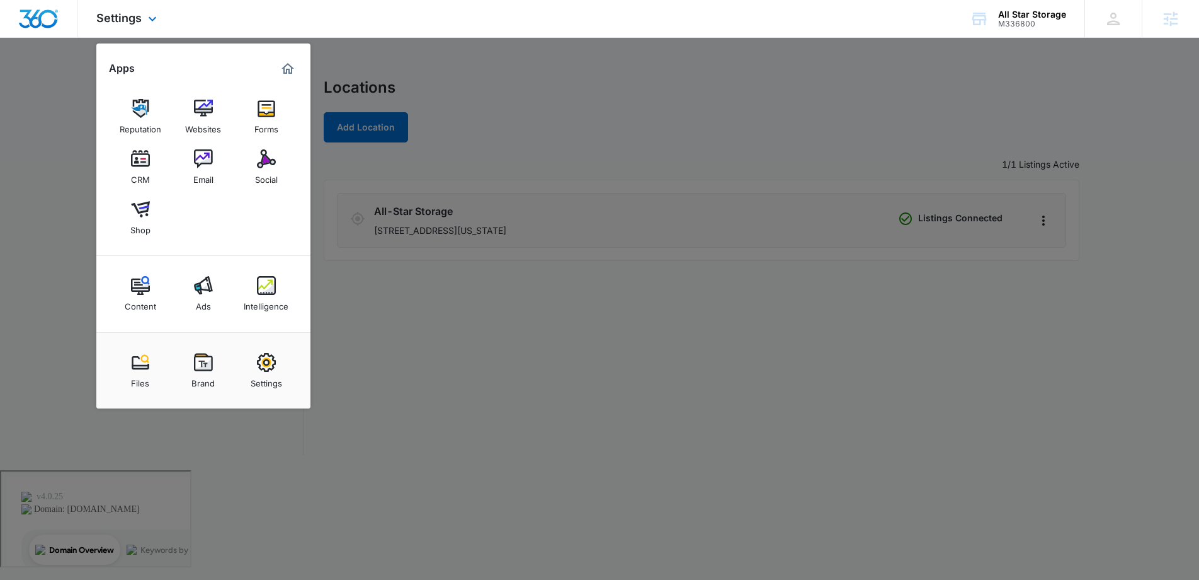
click at [62, 4] on div at bounding box center [38, 18] width 77 height 37
click at [151, 16] on icon at bounding box center [152, 21] width 15 height 15
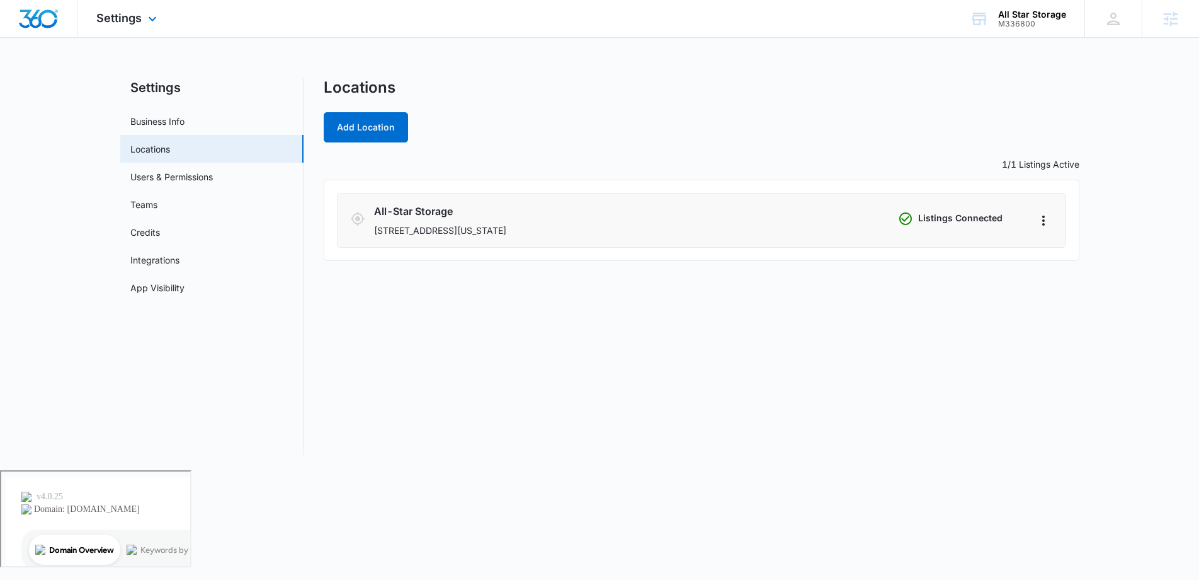
click at [62, 9] on div at bounding box center [38, 18] width 77 height 37
click at [28, 13] on img "Dashboard" at bounding box center [38, 18] width 40 height 19
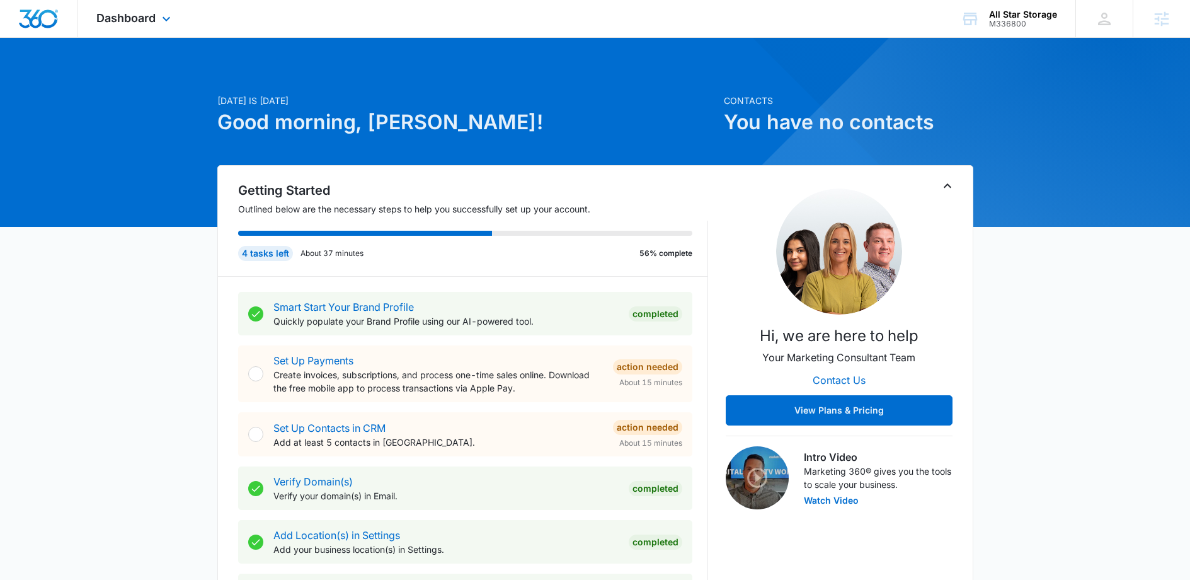
click at [135, 10] on div "Dashboard Apps Reputation Websites Forms CRM Email Social Shop Content Ads Inte…" at bounding box center [134, 18] width 115 height 37
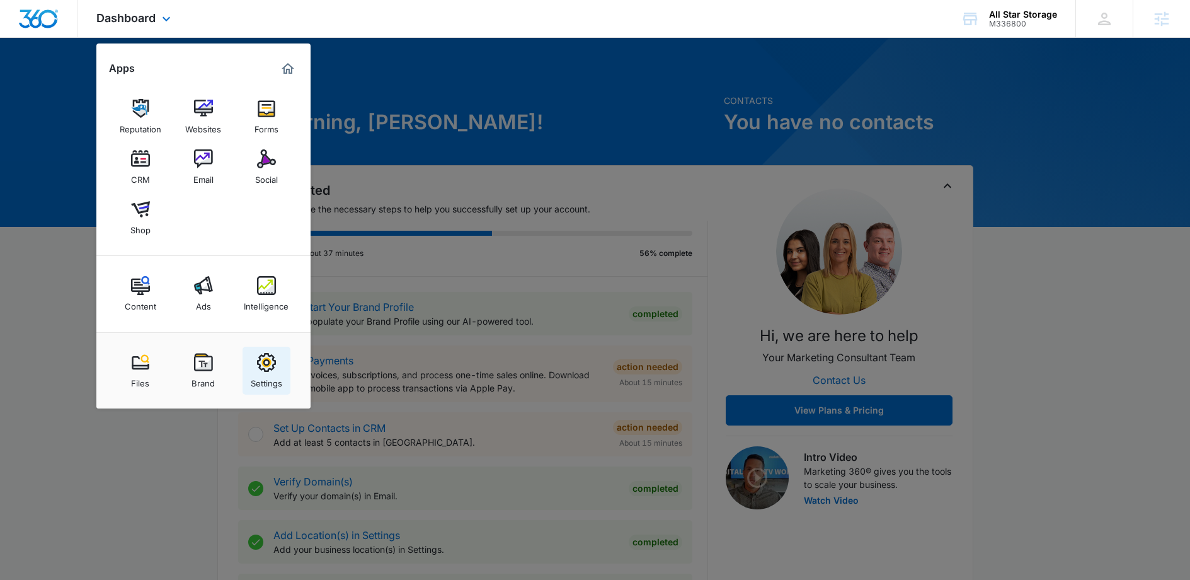
click at [266, 376] on div "Settings" at bounding box center [266, 380] width 31 height 16
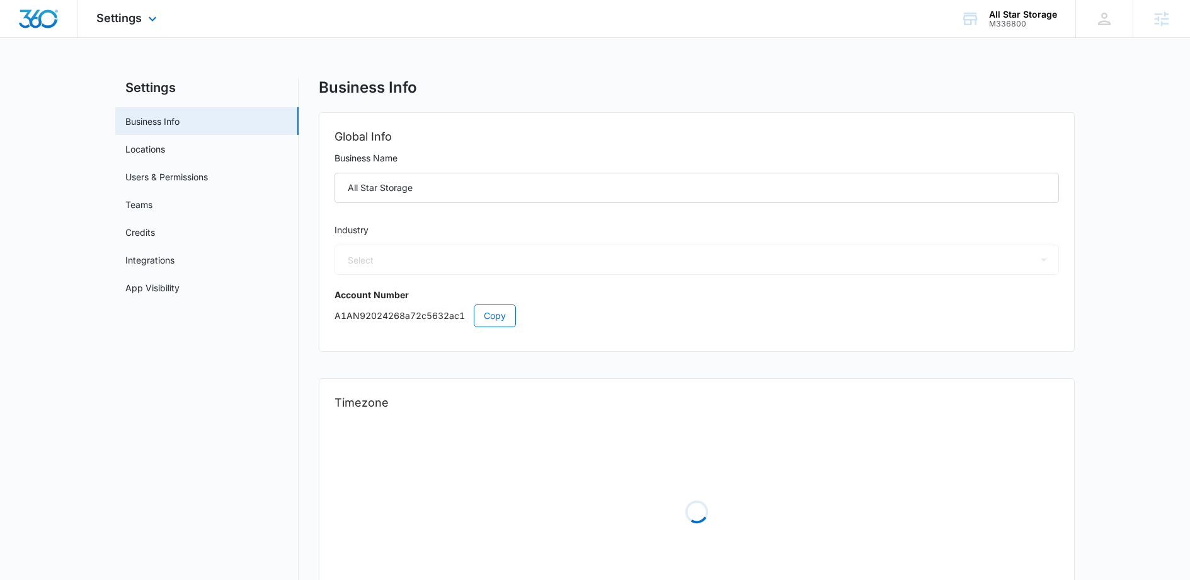
select select "53"
select select "US"
select select "America/Denver"
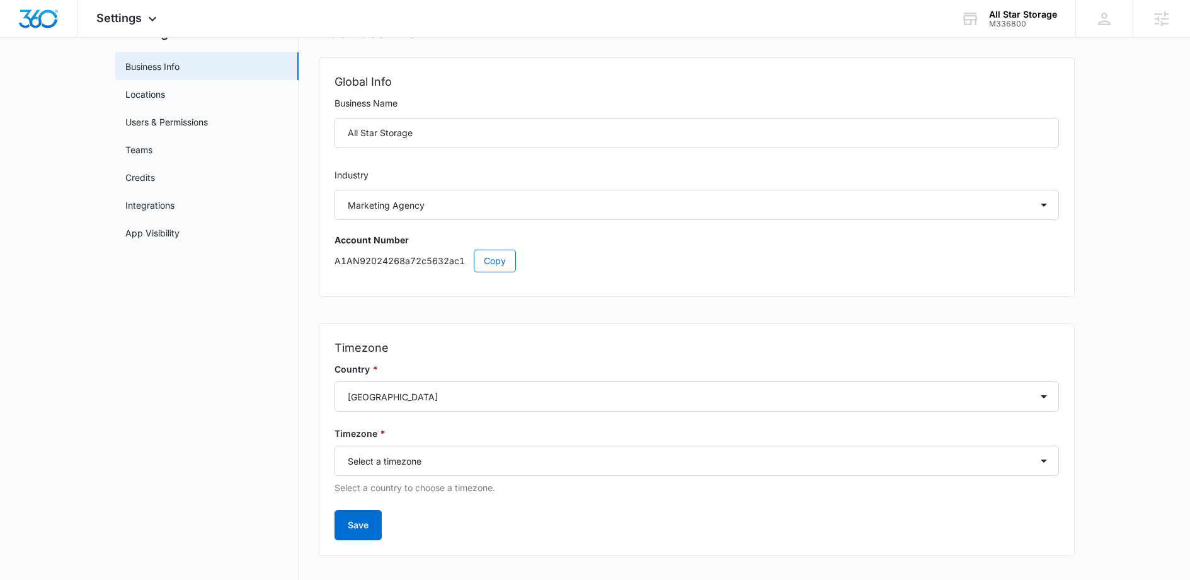
scroll to position [72, 0]
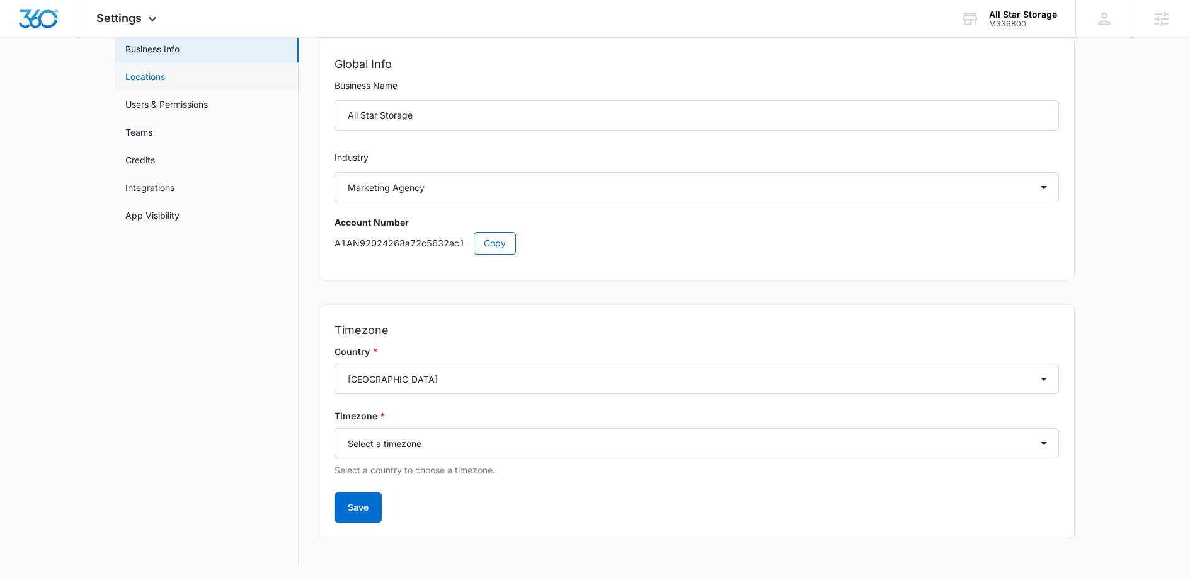
click at [165, 71] on link "Locations" at bounding box center [145, 76] width 40 height 13
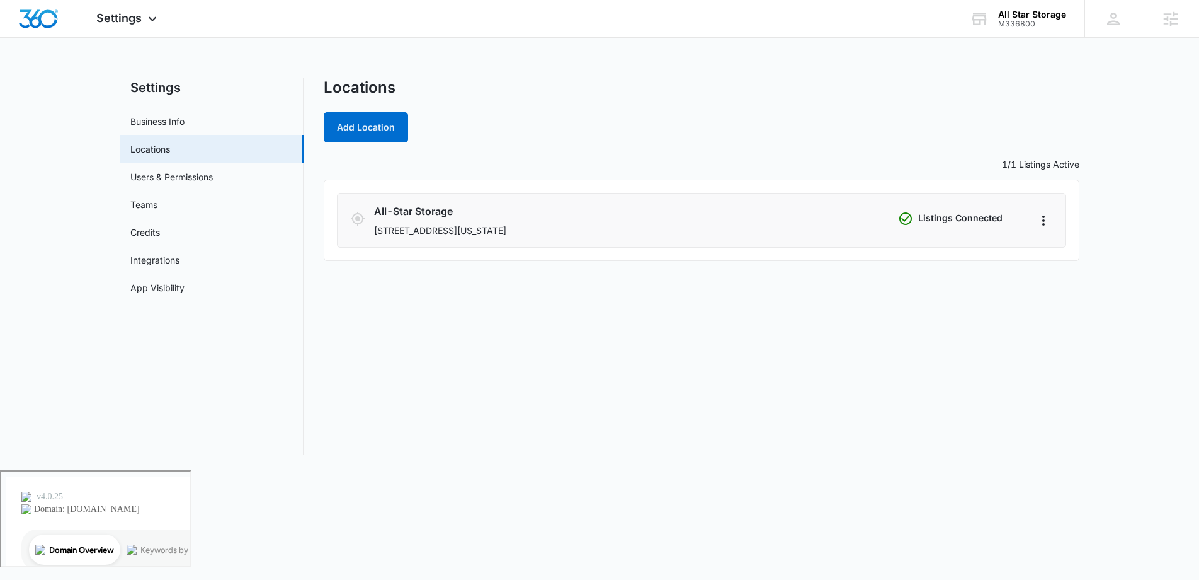
drag, startPoint x: 646, startPoint y: 227, endPoint x: 369, endPoint y: 224, distance: 276.6
click at [369, 224] on div "All-Star Storage 2390 N Powers Blvd, Colorado Springs, CO 80915 Listings Connec…" at bounding box center [701, 219] width 703 height 33
copy p "2390 N Powers Blvd, Colorado Springs, CO 80915"
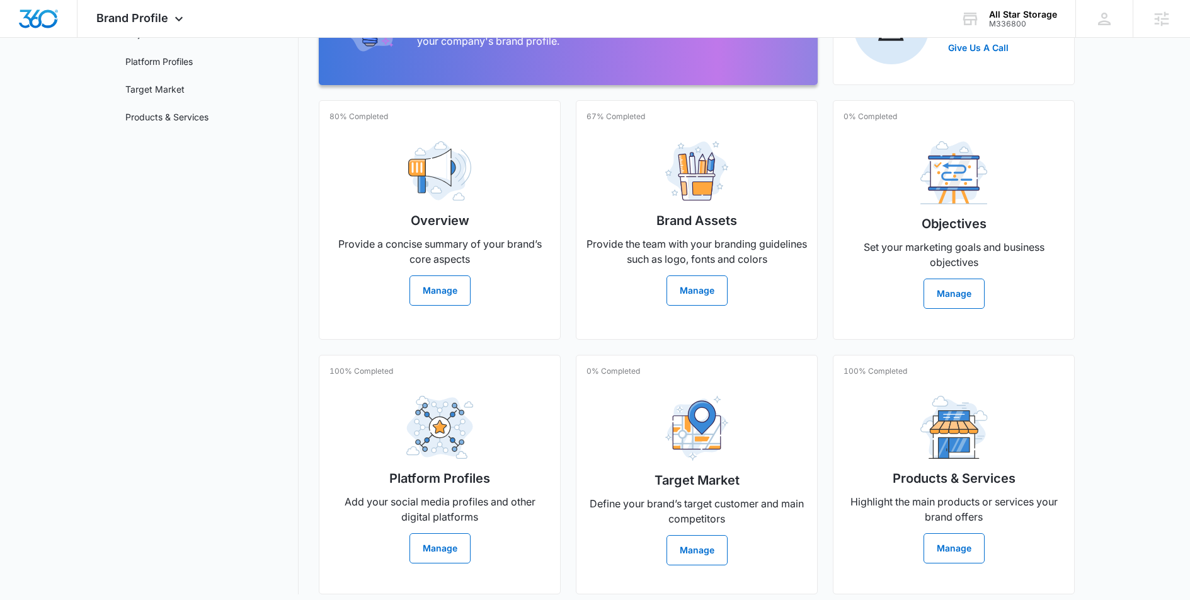
scroll to position [203, 0]
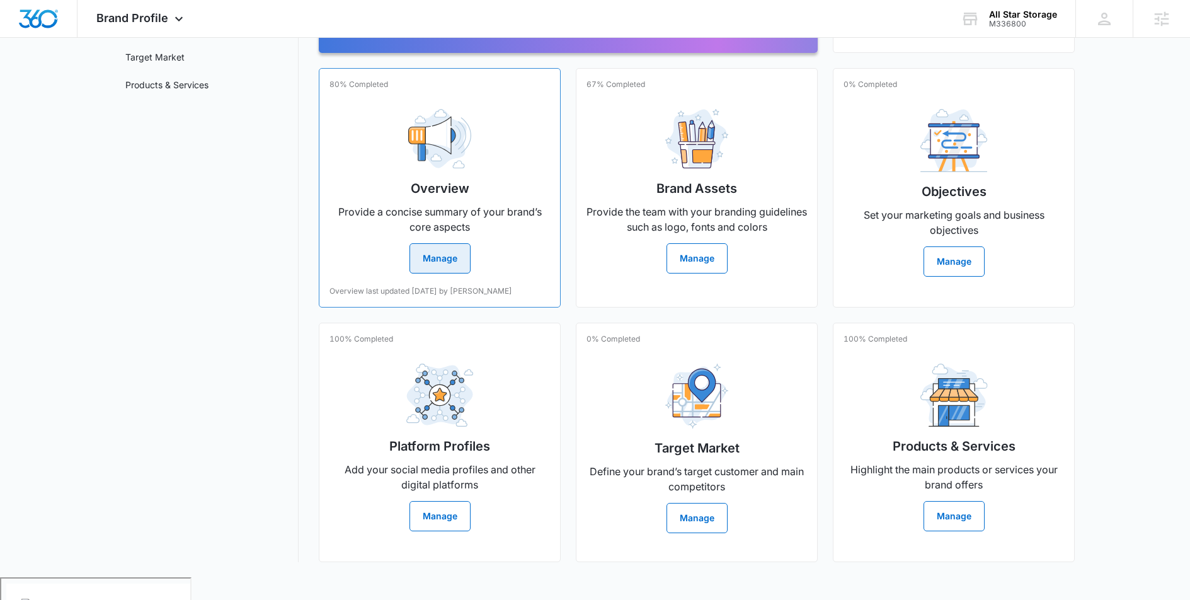
click at [445, 251] on button "Manage" at bounding box center [439, 258] width 61 height 30
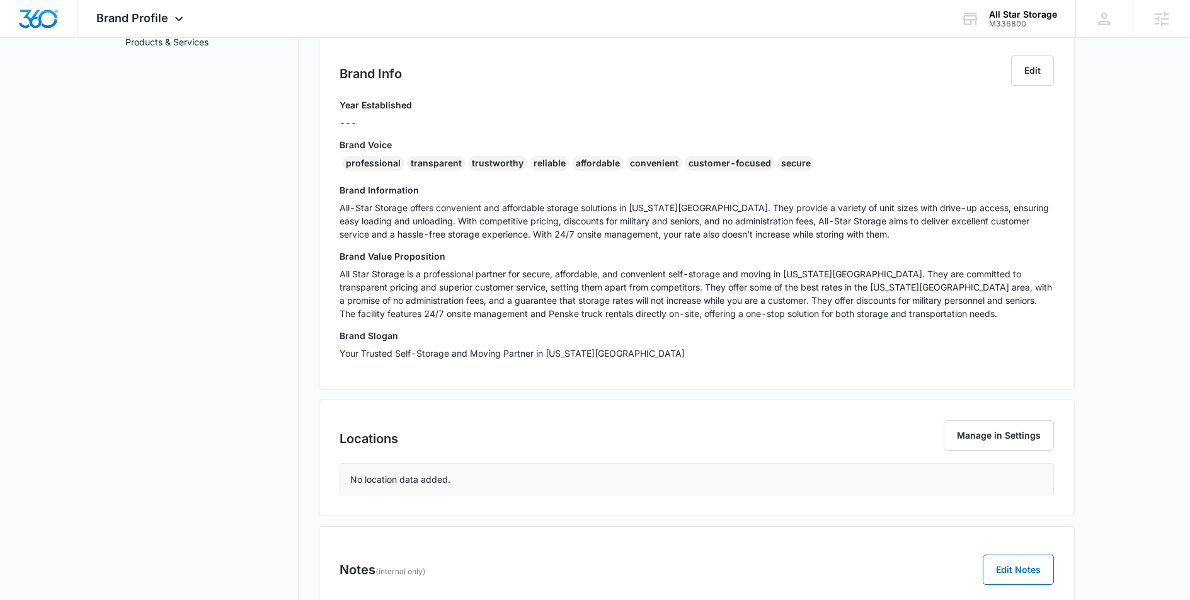
scroll to position [306, 0]
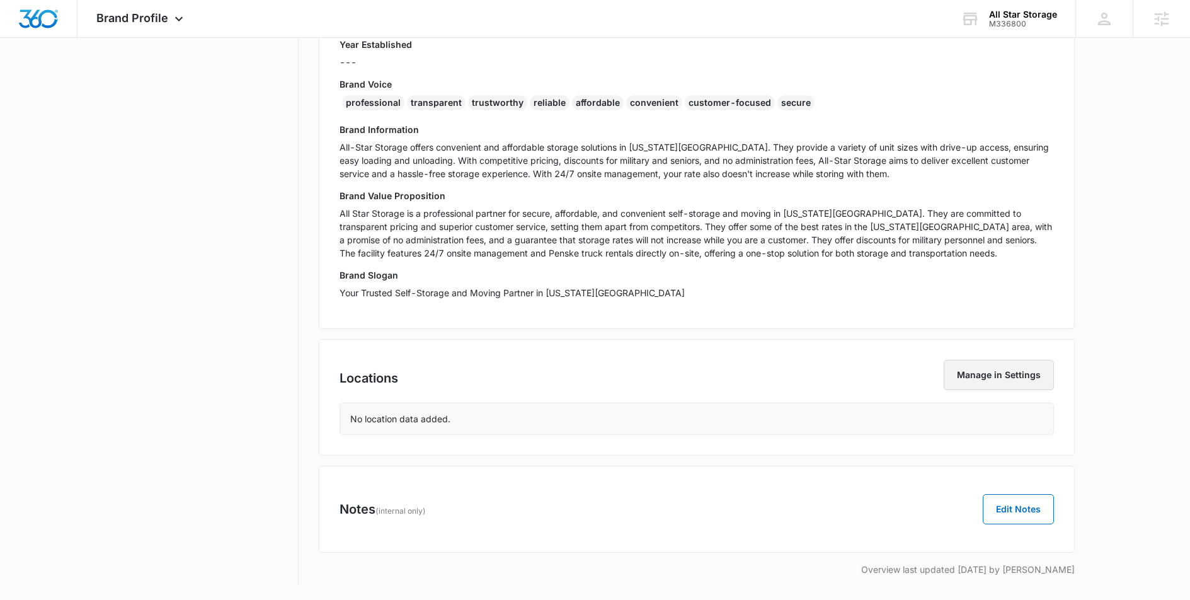
click at [1004, 380] on button "Manage in Settings" at bounding box center [999, 375] width 110 height 30
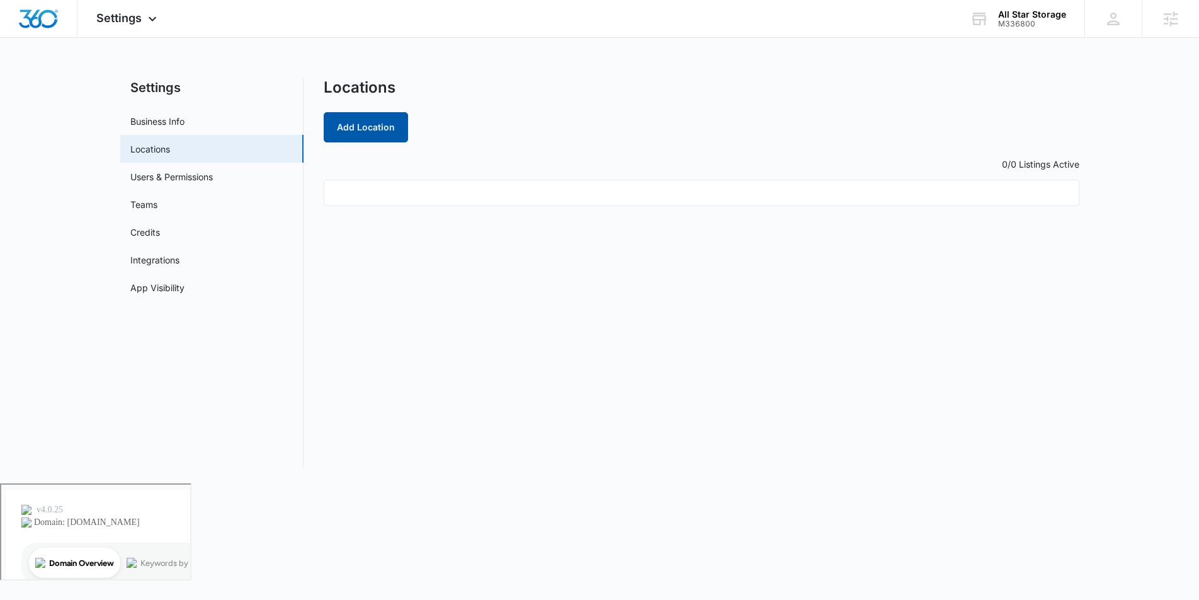
click at [374, 123] on button "Add Location" at bounding box center [366, 127] width 84 height 30
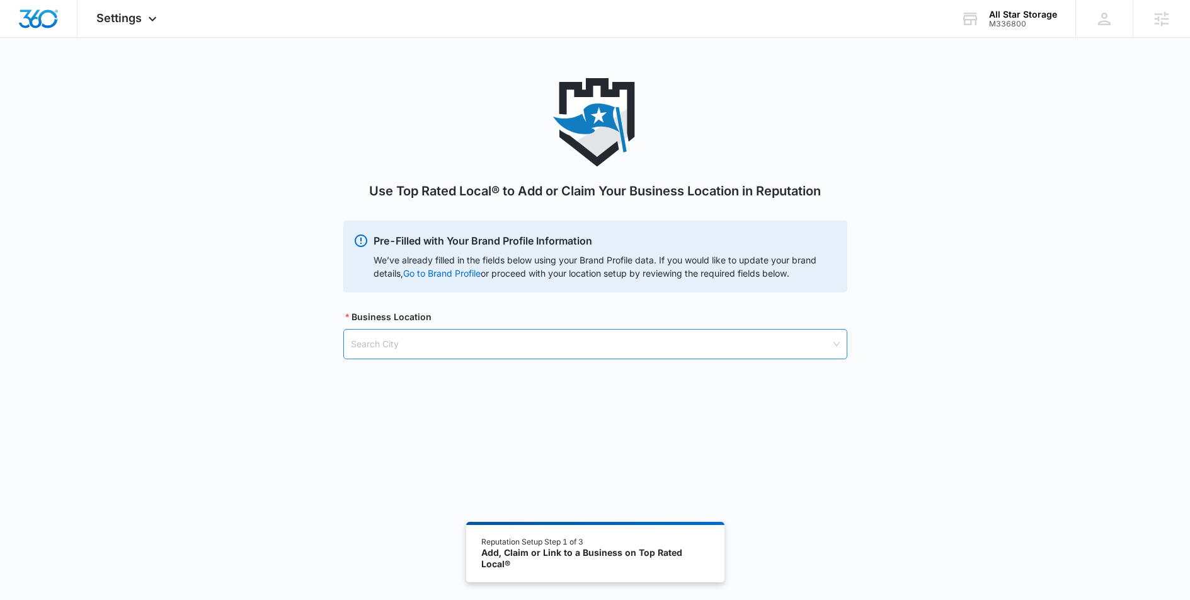
click at [404, 348] on input "search" at bounding box center [591, 343] width 480 height 29
click at [469, 341] on input "search" at bounding box center [591, 343] width 480 height 29
click at [378, 348] on input "search" at bounding box center [591, 343] width 480 height 29
